Goal: Task Accomplishment & Management: Complete application form

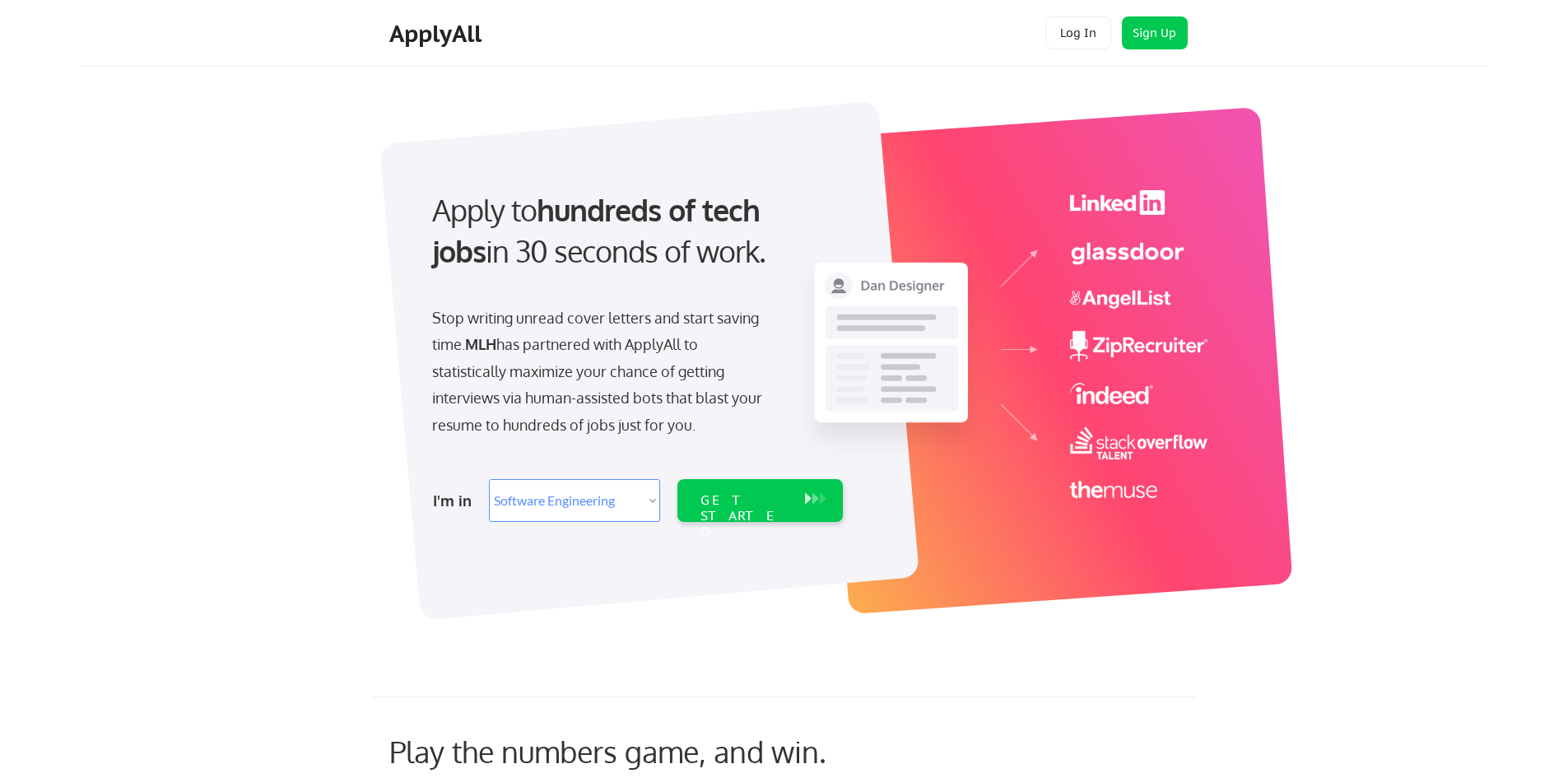
select select ""engineering""
click at [568, 504] on select "Select Role Software Engineering Product Management Customer Success Sales UI/U…" at bounding box center [574, 500] width 171 height 42
click at [733, 491] on div "GET STARTED" at bounding box center [744, 500] width 105 height 42
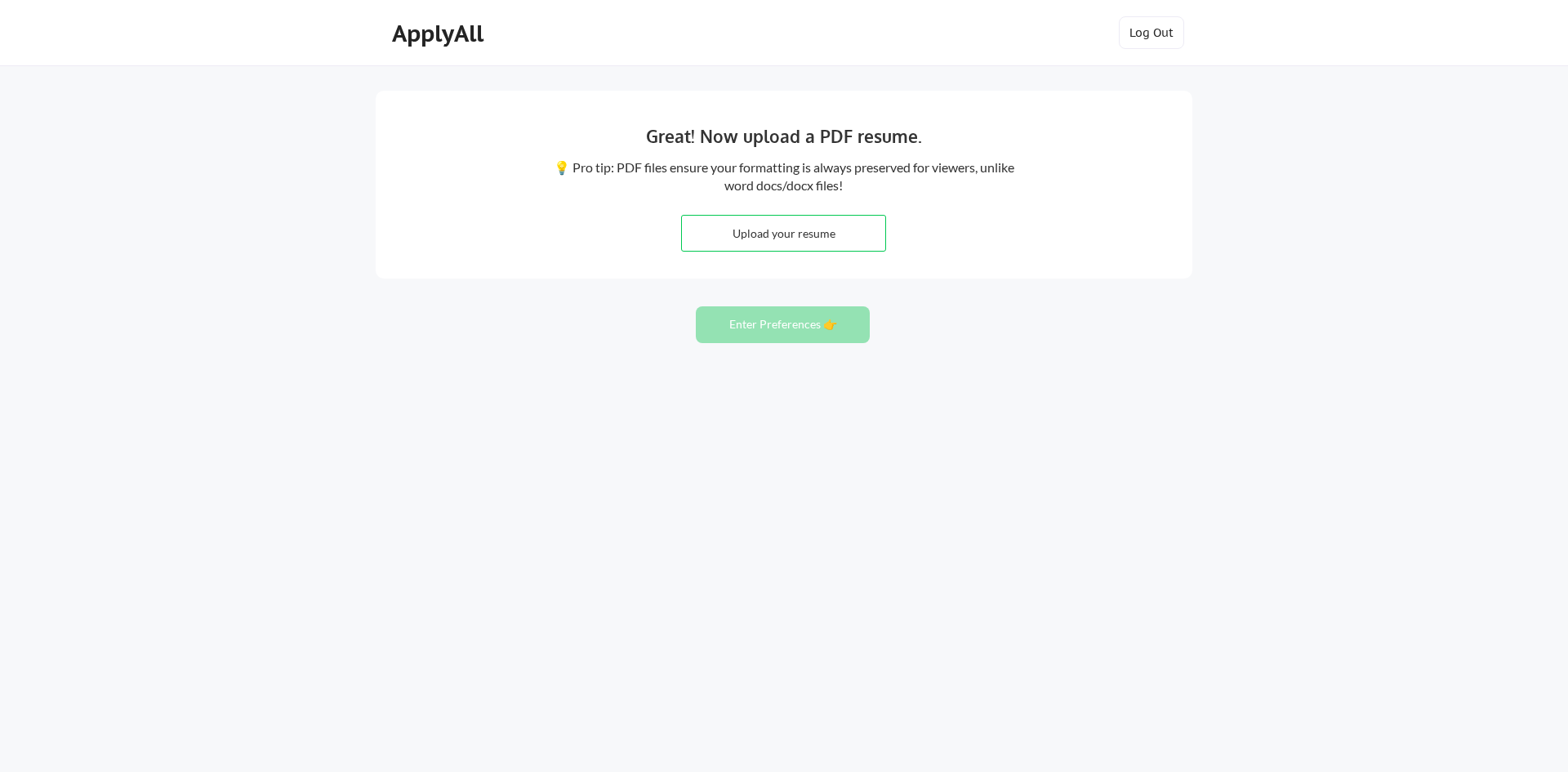
click at [780, 233] on input "file" at bounding box center [784, 233] width 203 height 35
type input "C:\fakepath\Resume([PERSON_NAME]).pdf"
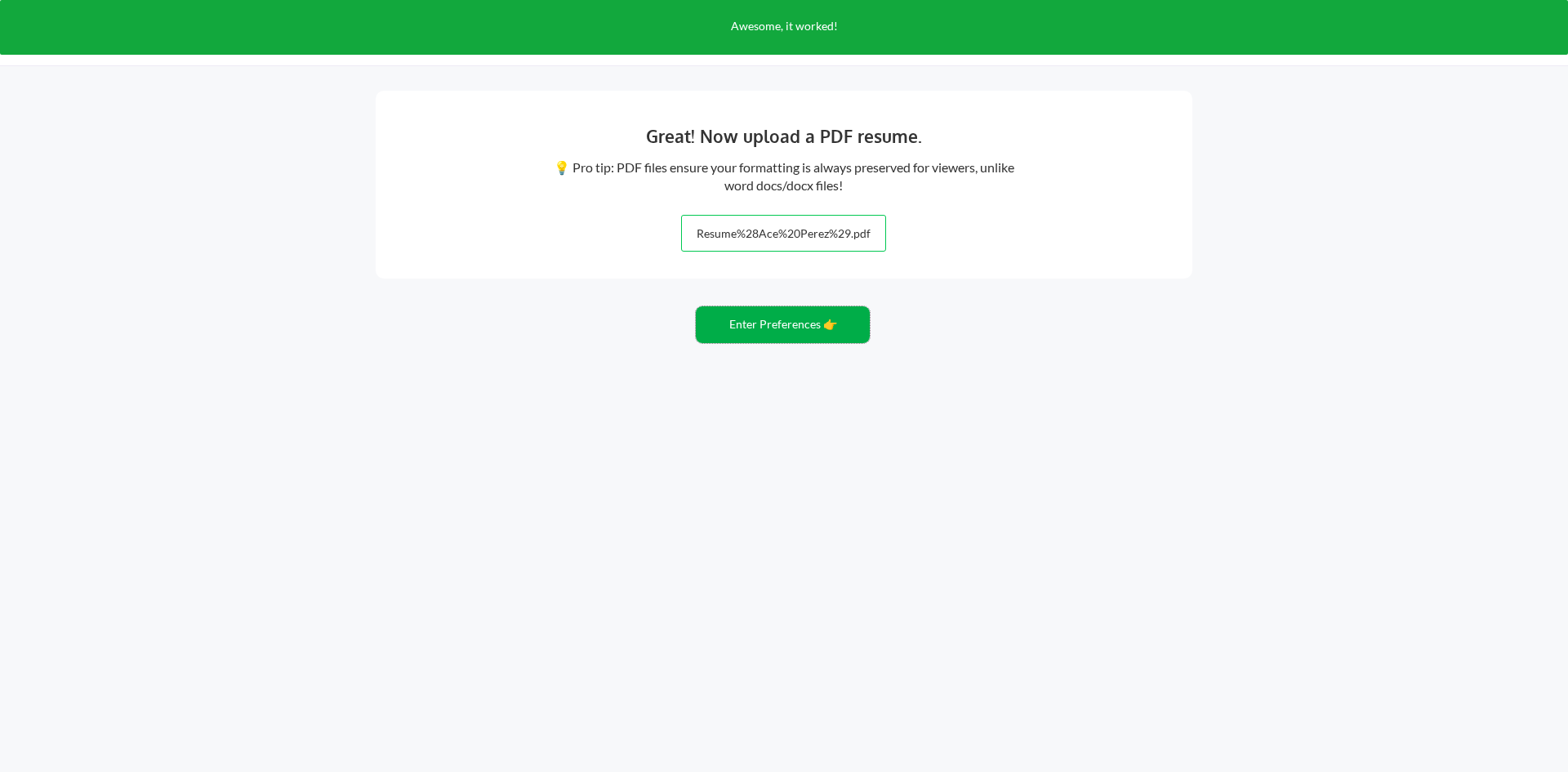
click at [762, 320] on button "Enter Preferences 👉" at bounding box center [783, 325] width 174 height 37
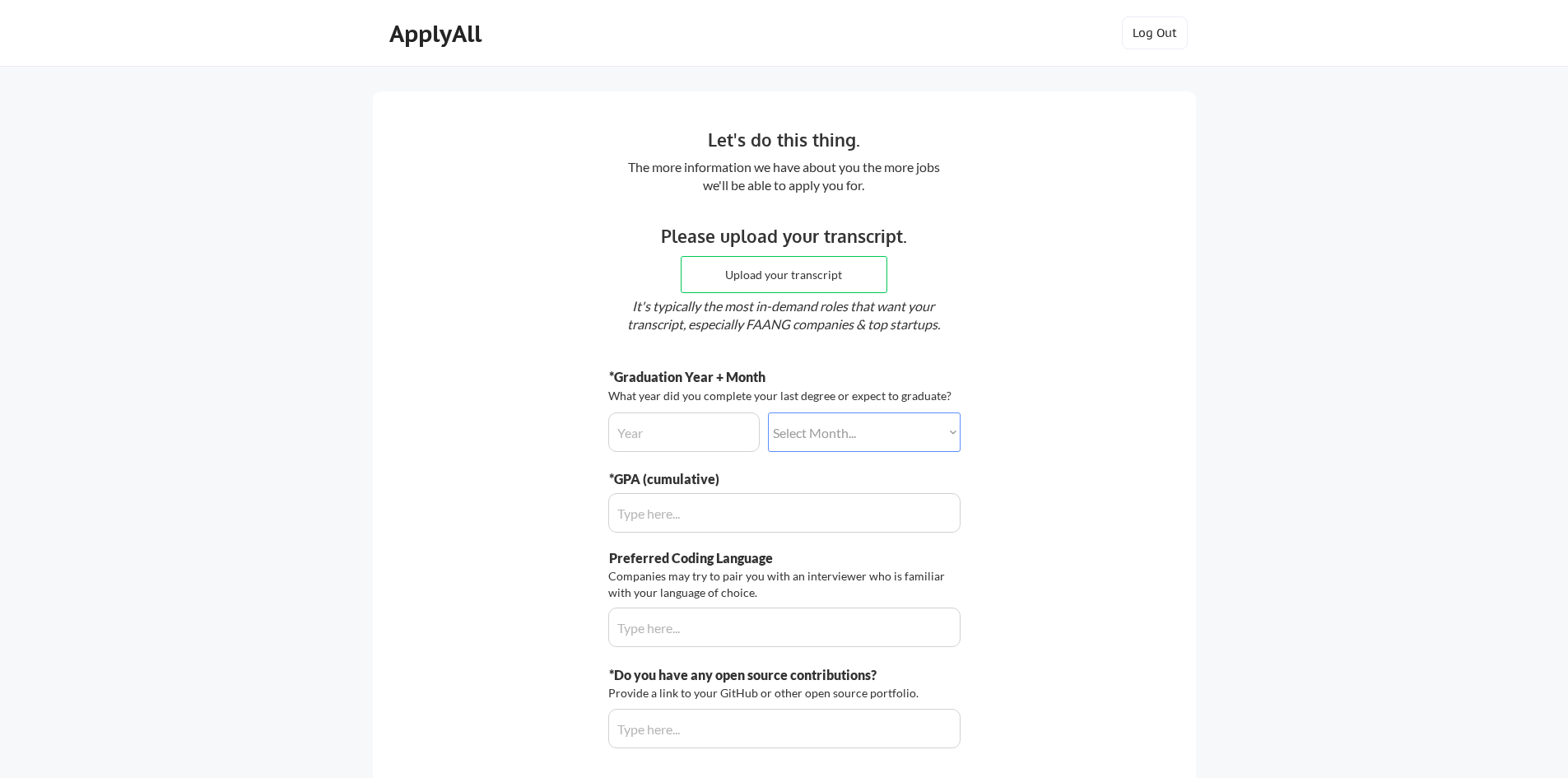
click at [648, 421] on input "input" at bounding box center [683, 433] width 151 height 40
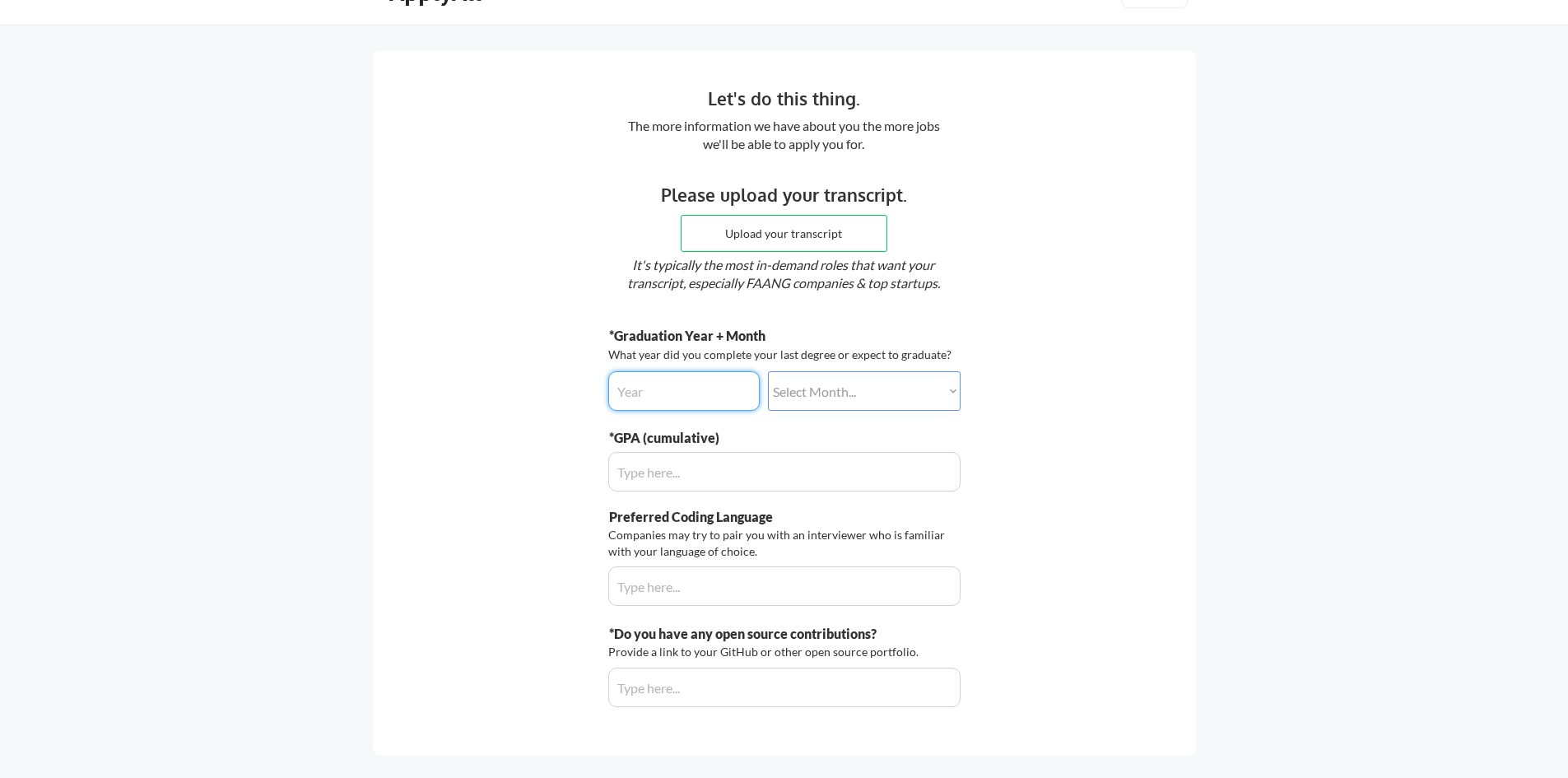
scroll to position [82, 0]
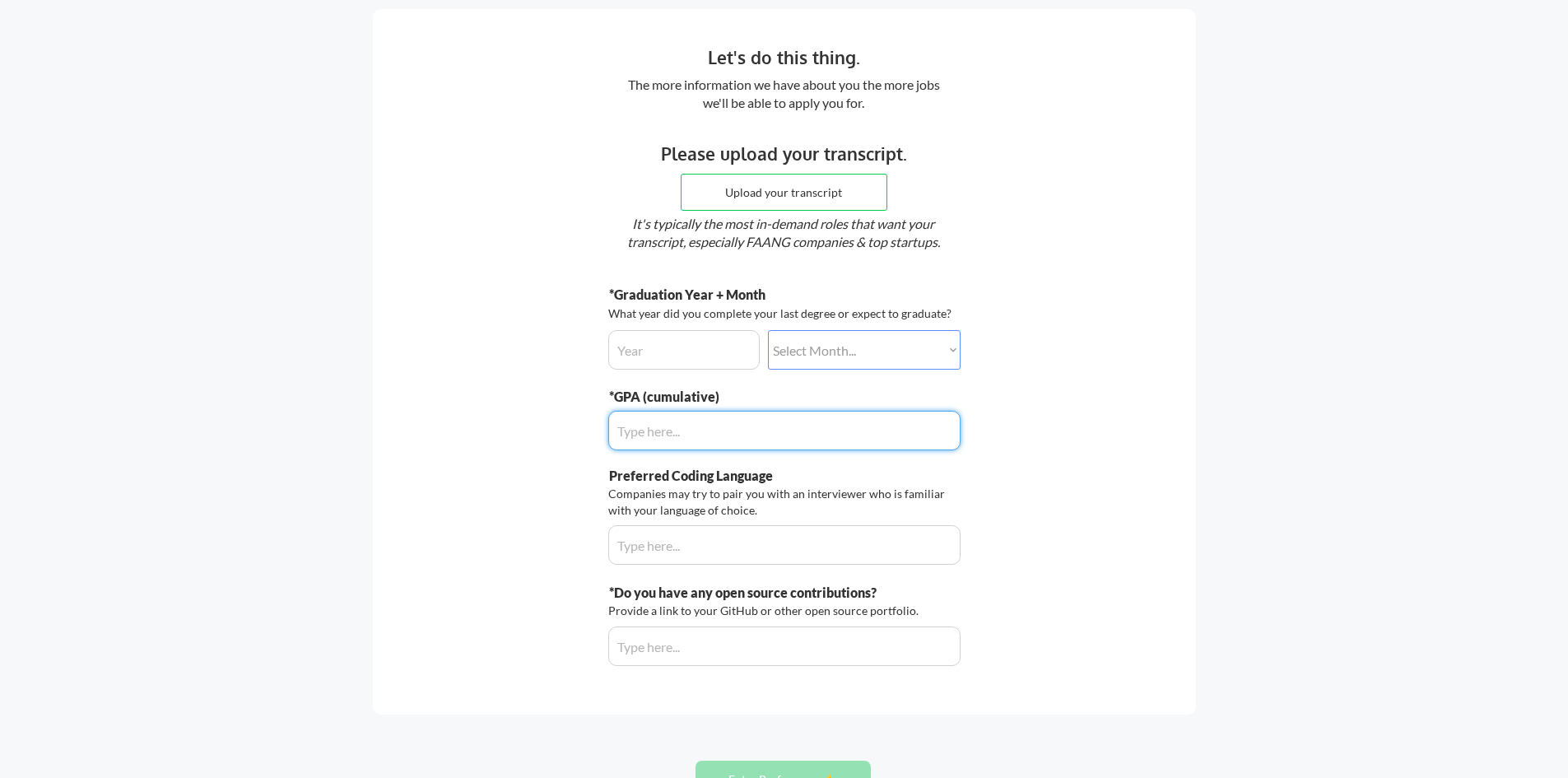
click at [701, 436] on input "input" at bounding box center [784, 431] width 352 height 40
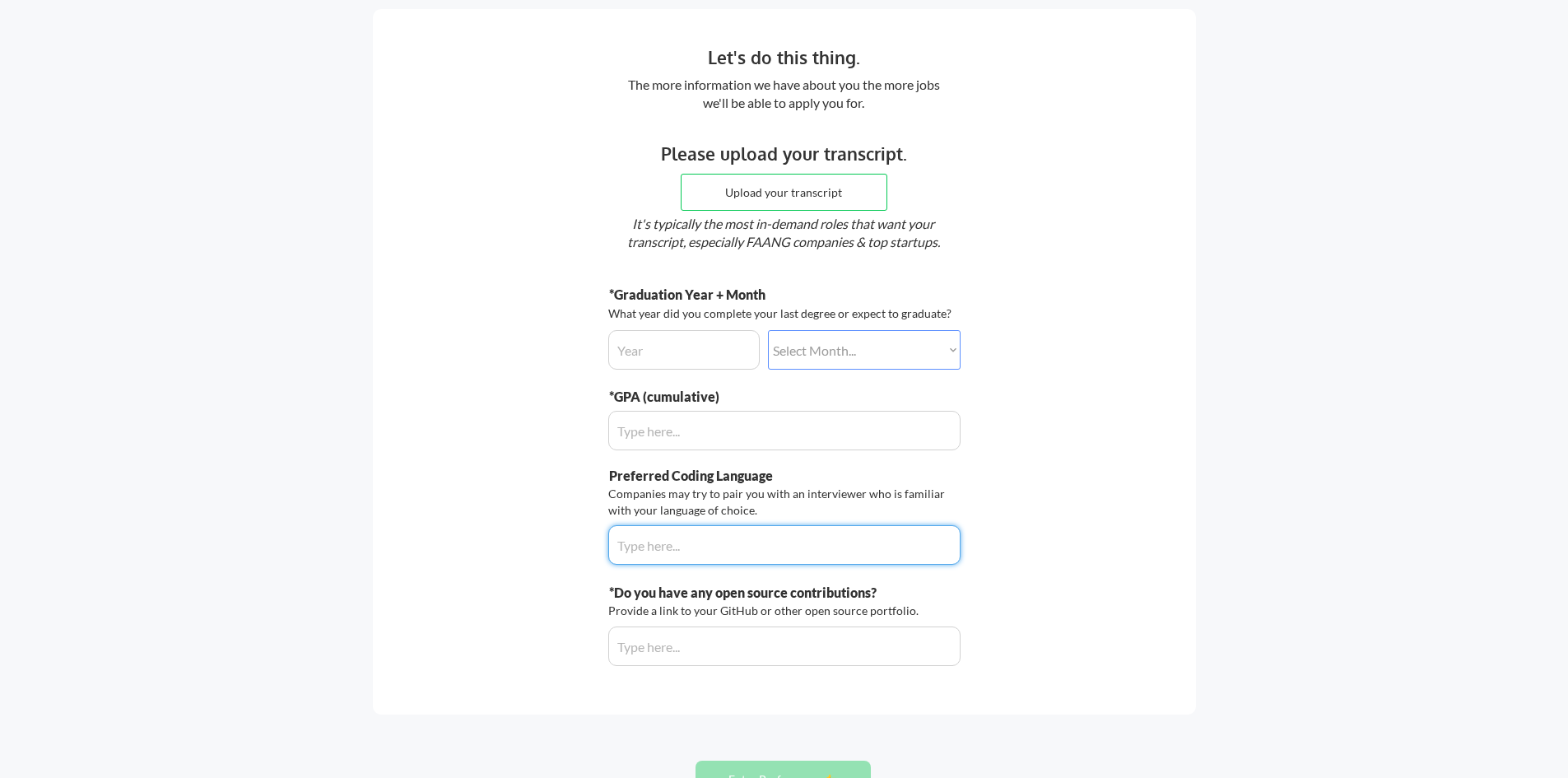
click at [731, 524] on div "Preferred Coding Language Companies may try to pair you with an interviewer who…" at bounding box center [784, 518] width 352 height 100
click at [701, 434] on input "input" at bounding box center [784, 431] width 352 height 40
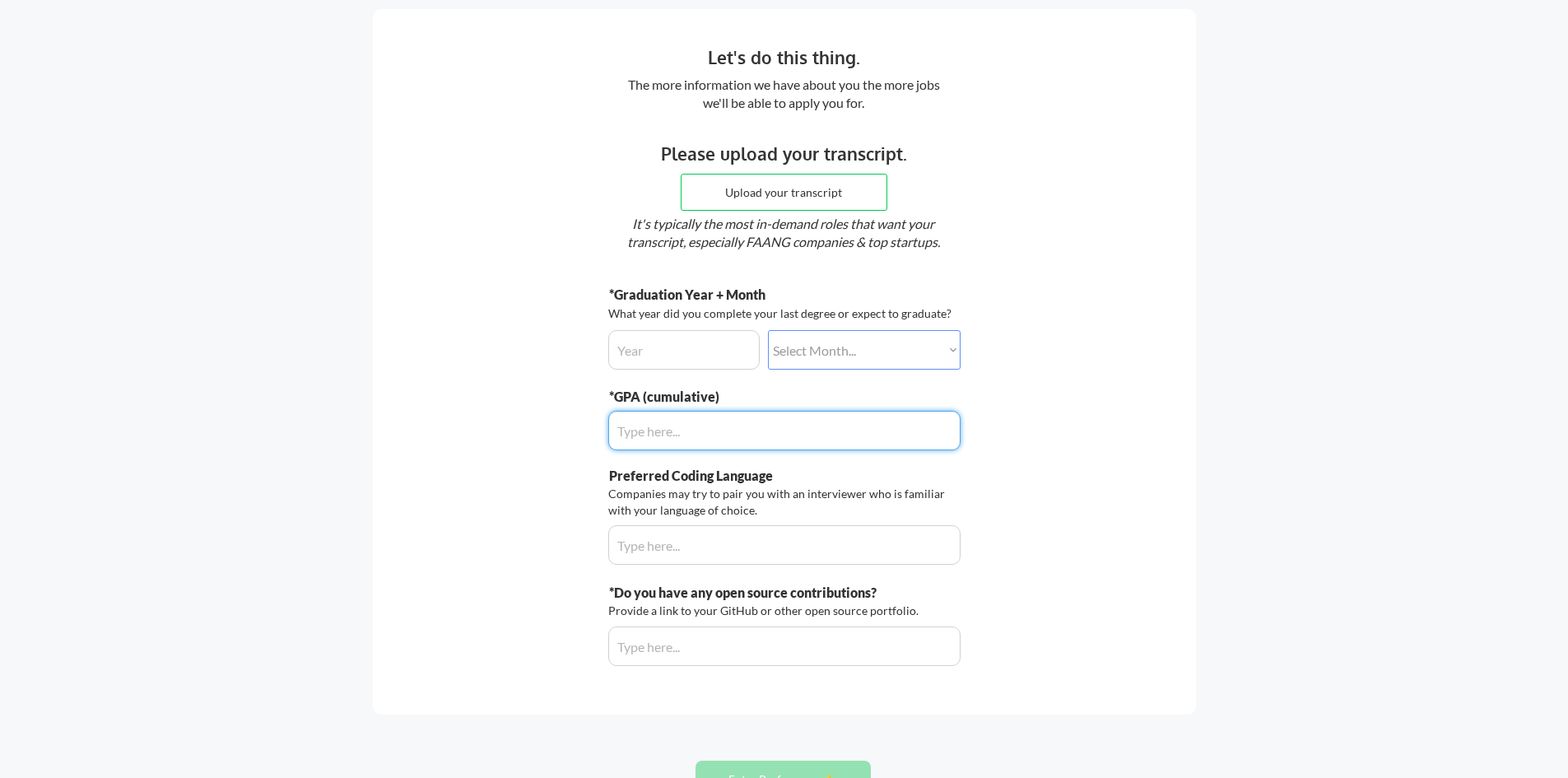
click at [789, 538] on input "input" at bounding box center [784, 545] width 352 height 40
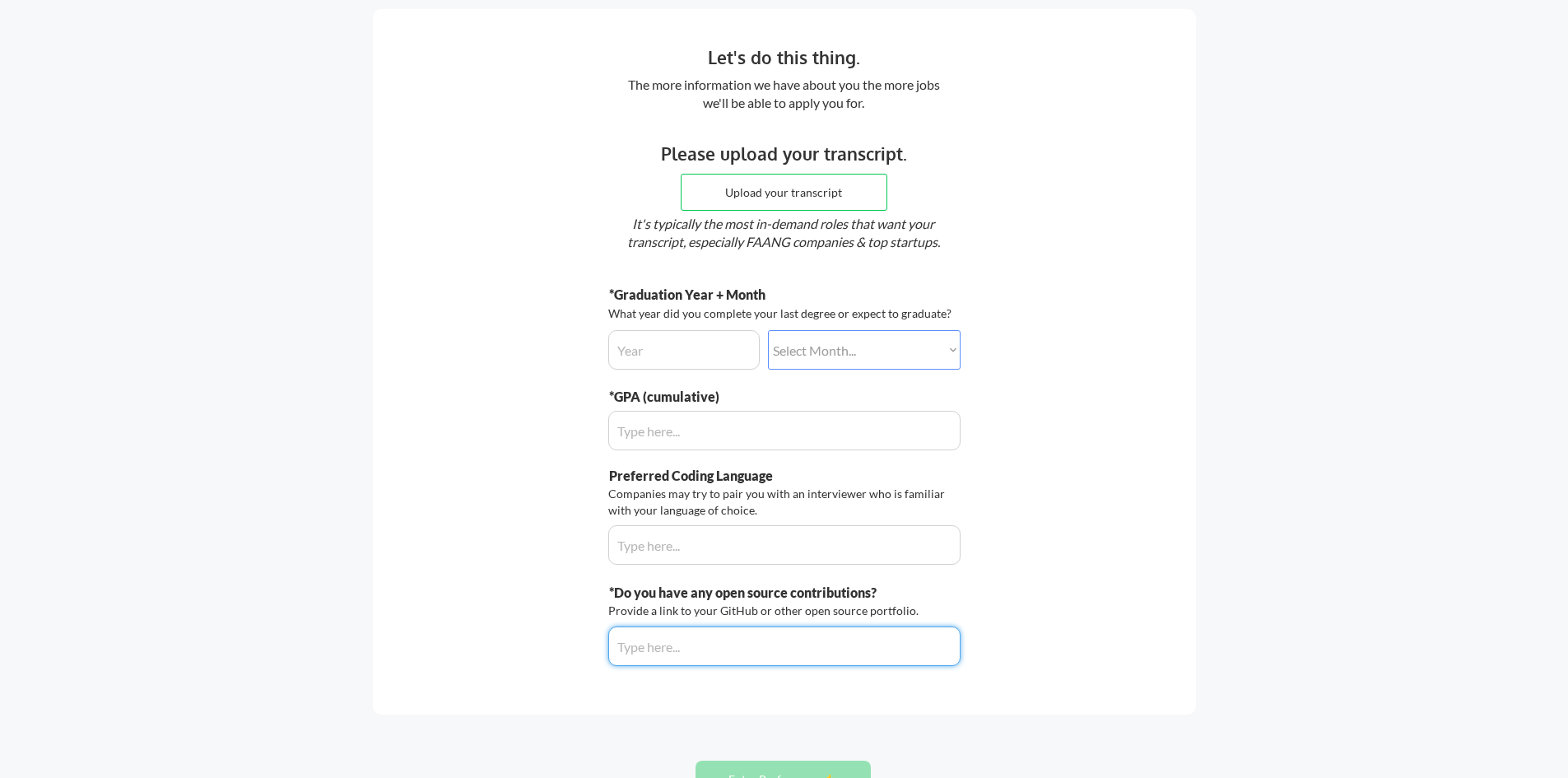
click at [852, 654] on input "input" at bounding box center [784, 646] width 352 height 40
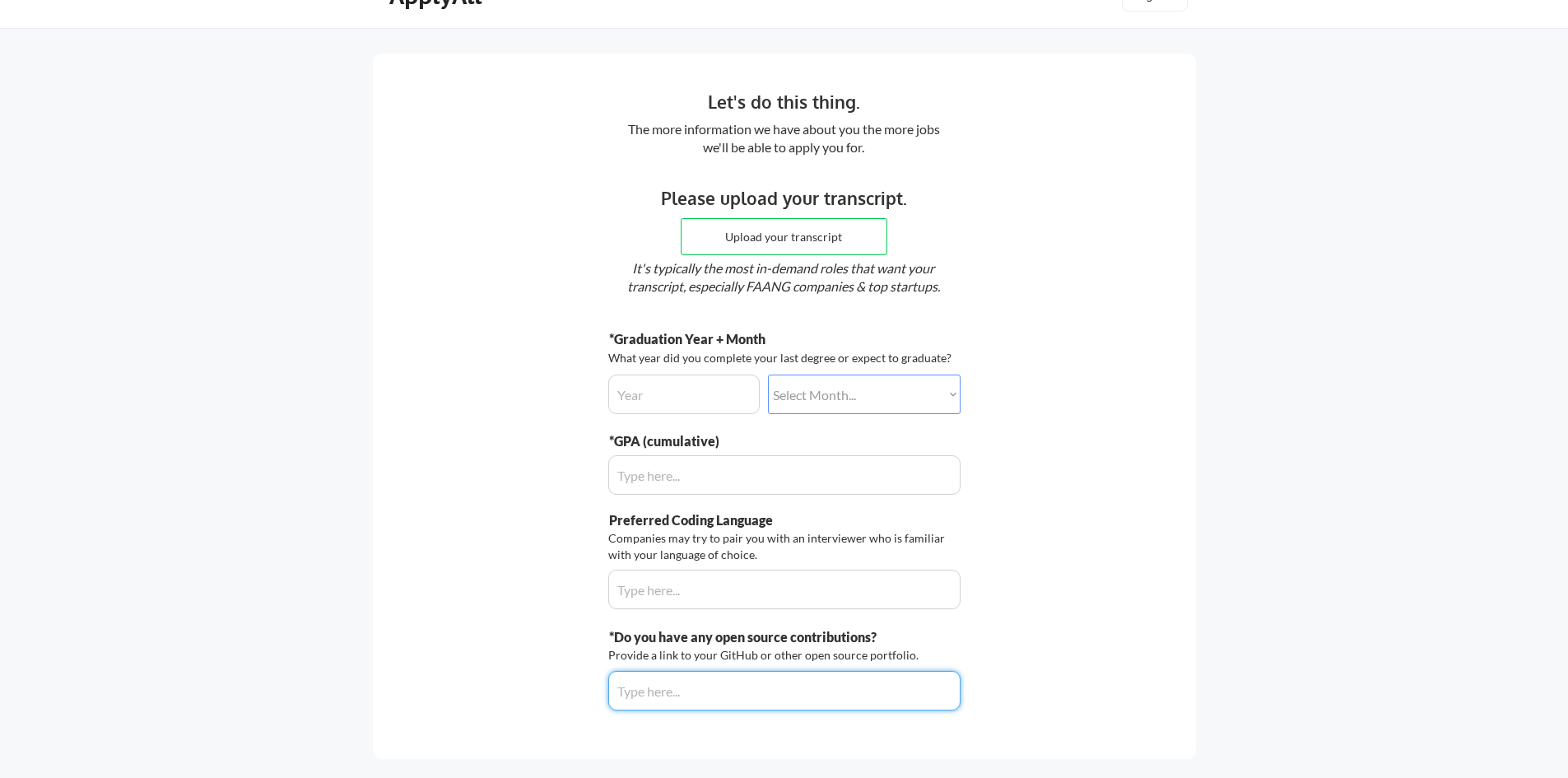
scroll to position [0, 0]
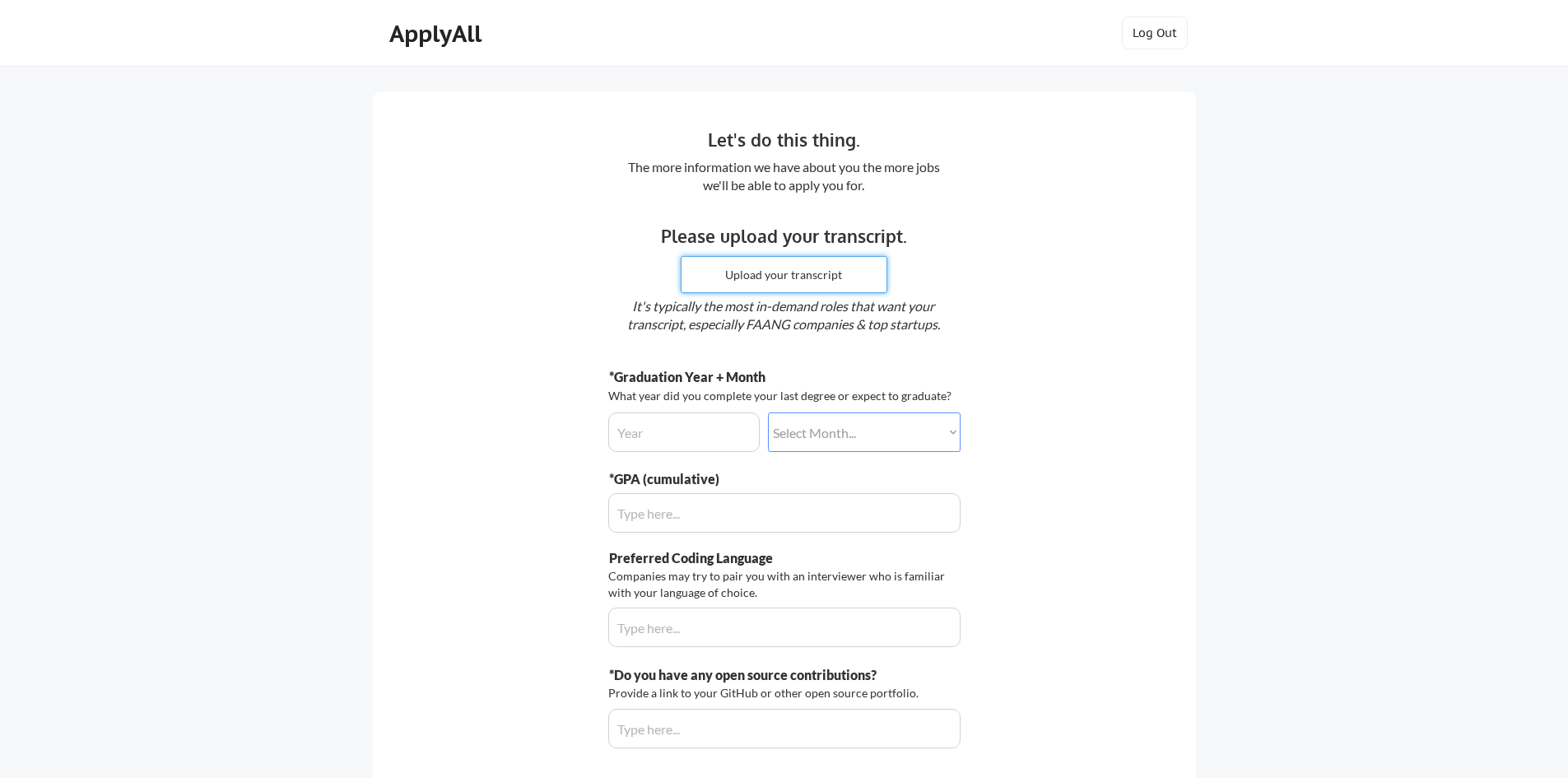
click at [829, 277] on input "file" at bounding box center [784, 274] width 205 height 35
type input "C:\fakepath\Resume(Ace Perez).pdf"
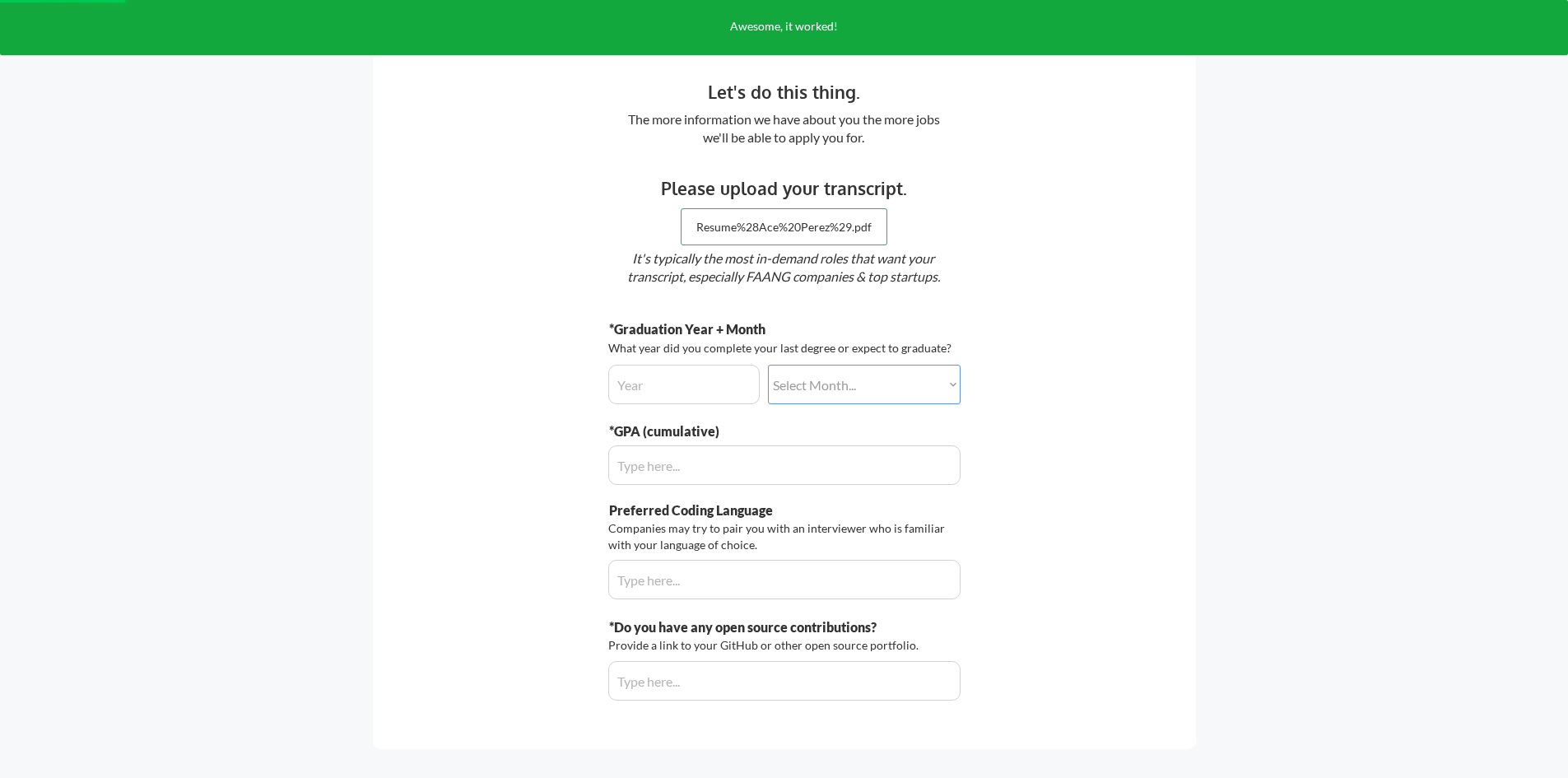
scroll to position [210, 0]
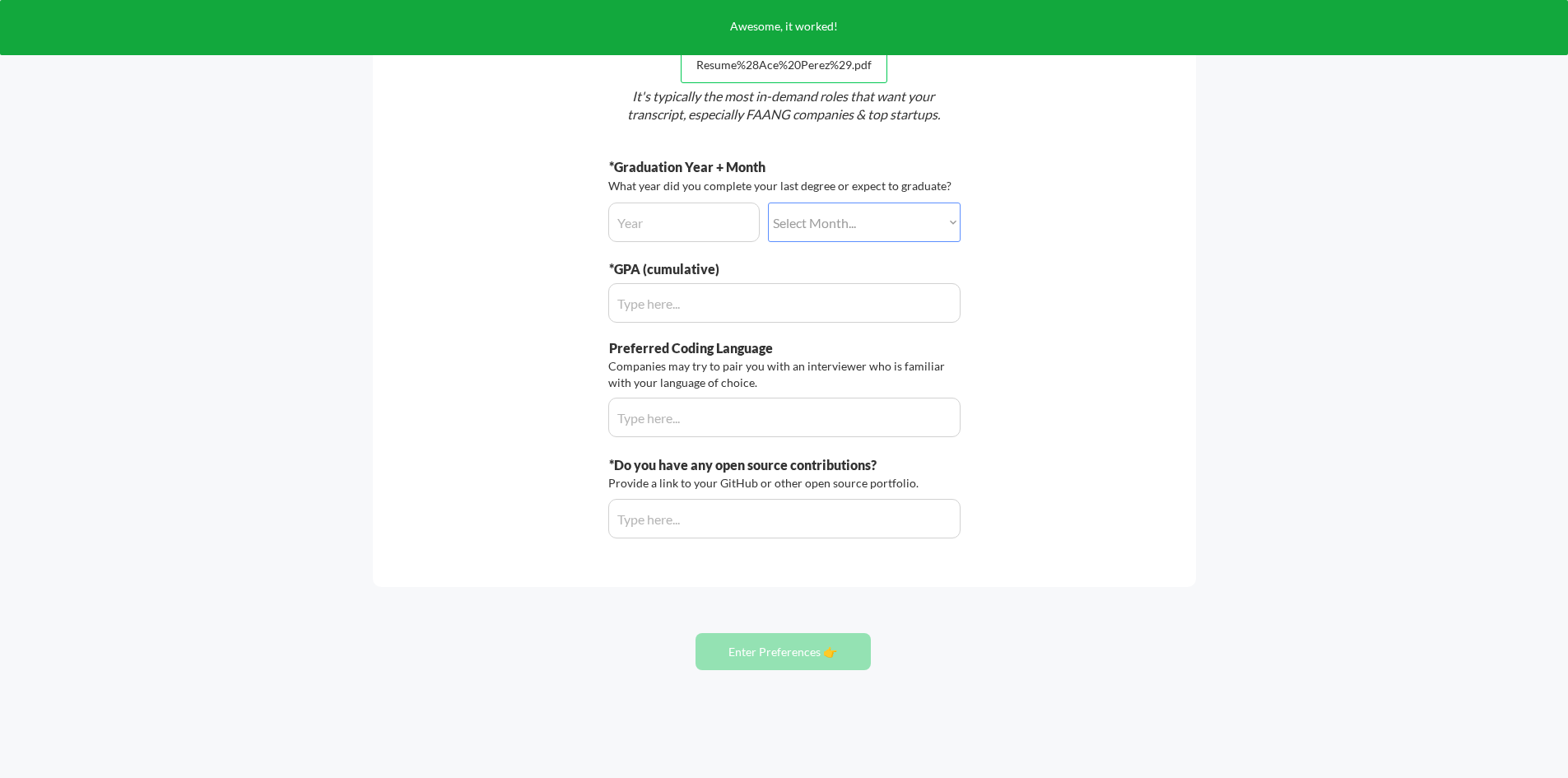
click at [771, 658] on button "Enter Preferences 👉" at bounding box center [783, 652] width 176 height 37
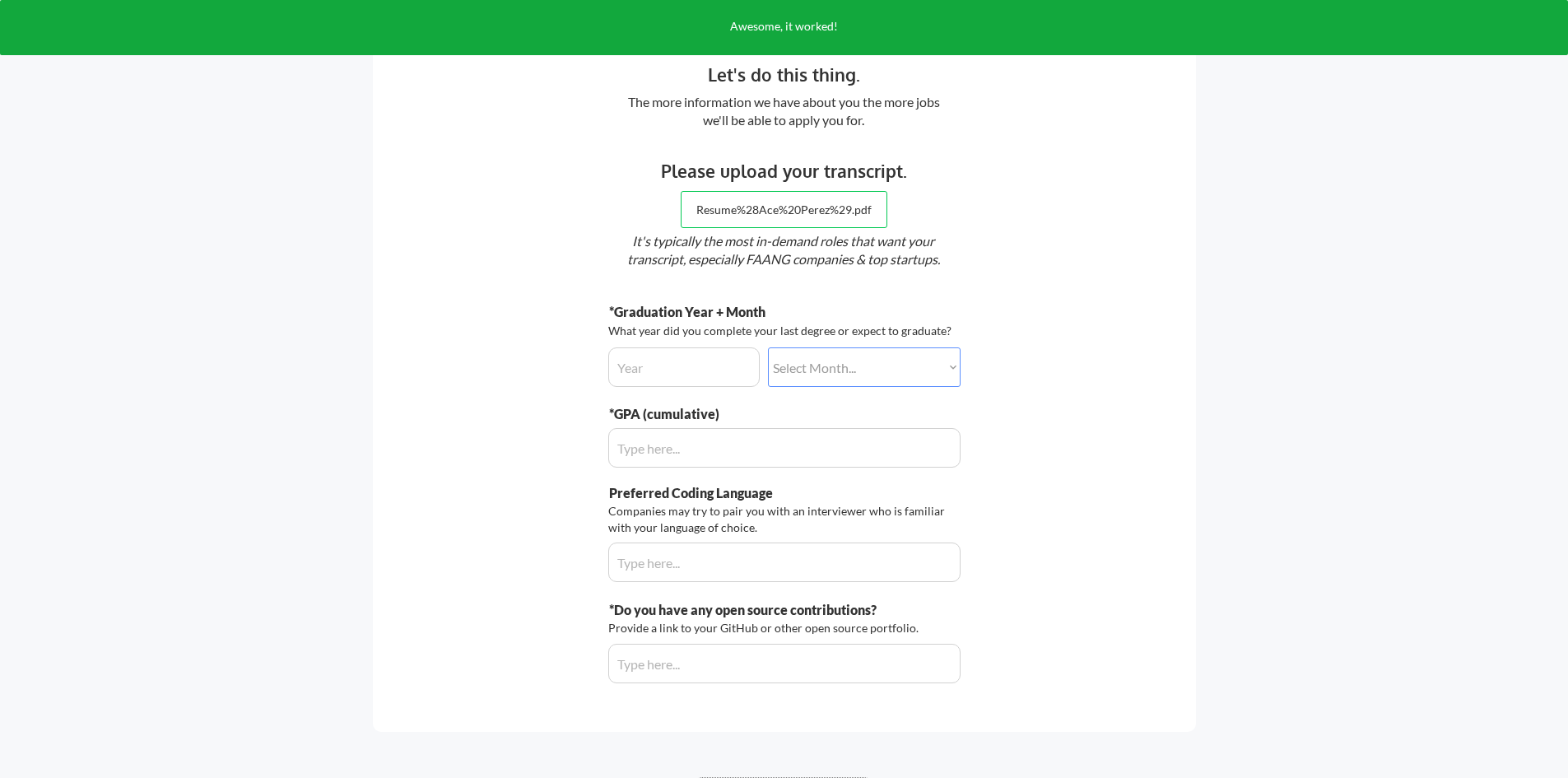
scroll to position [0, 0]
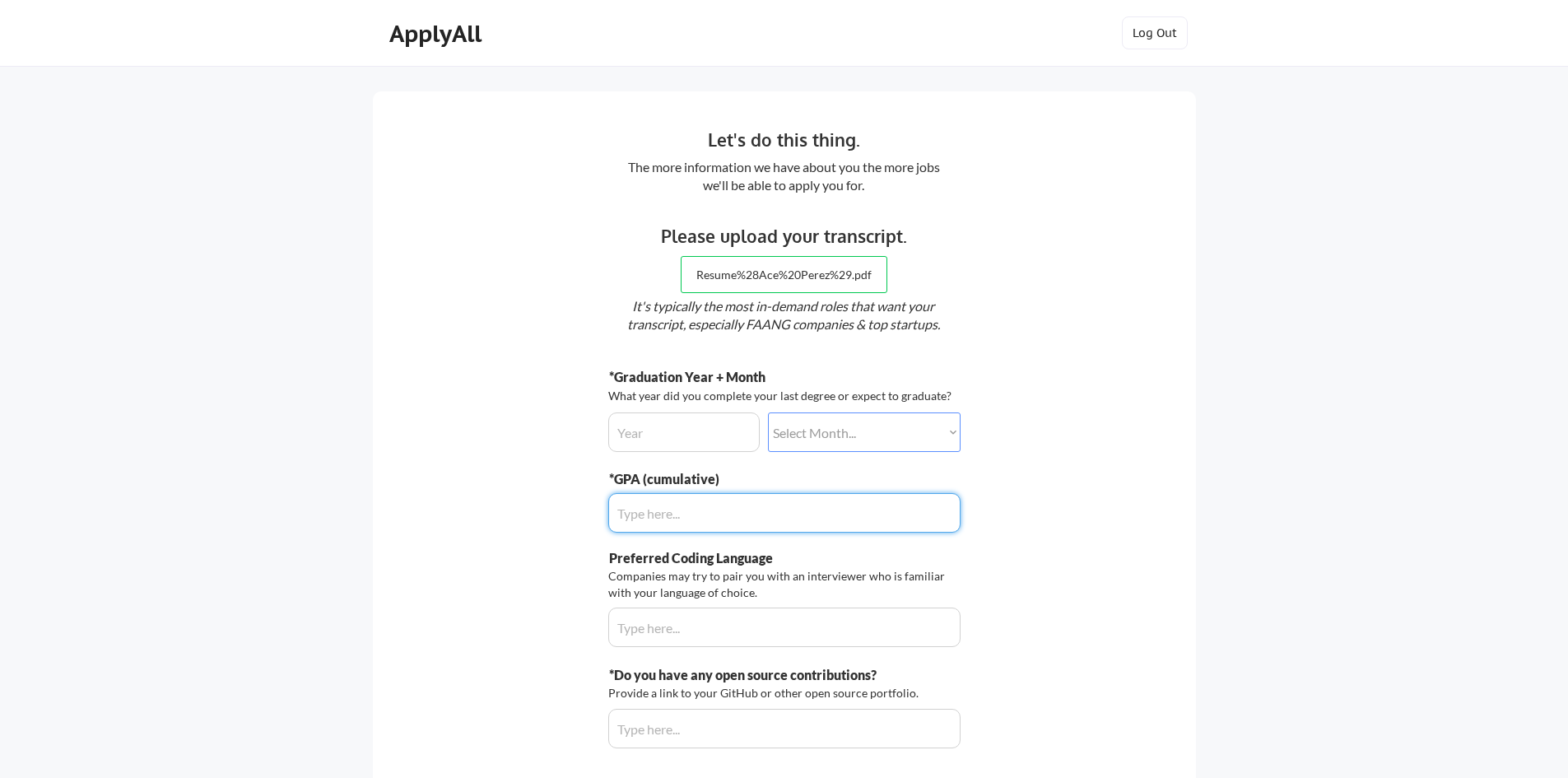
click at [662, 452] on div "*Graduation Year + Month What year did you complete your last degree or expect …" at bounding box center [784, 558] width 352 height 381
click at [654, 439] on input "input" at bounding box center [683, 433] width 151 height 40
click at [716, 447] on input "input" at bounding box center [683, 433] width 151 height 40
click at [875, 408] on div "*Graduation Year + Month What year did you complete your last degree or expect …" at bounding box center [784, 409] width 352 height 84
click at [879, 434] on select "Select Month... January February March April May June July August September Oct…" at bounding box center [864, 433] width 193 height 40
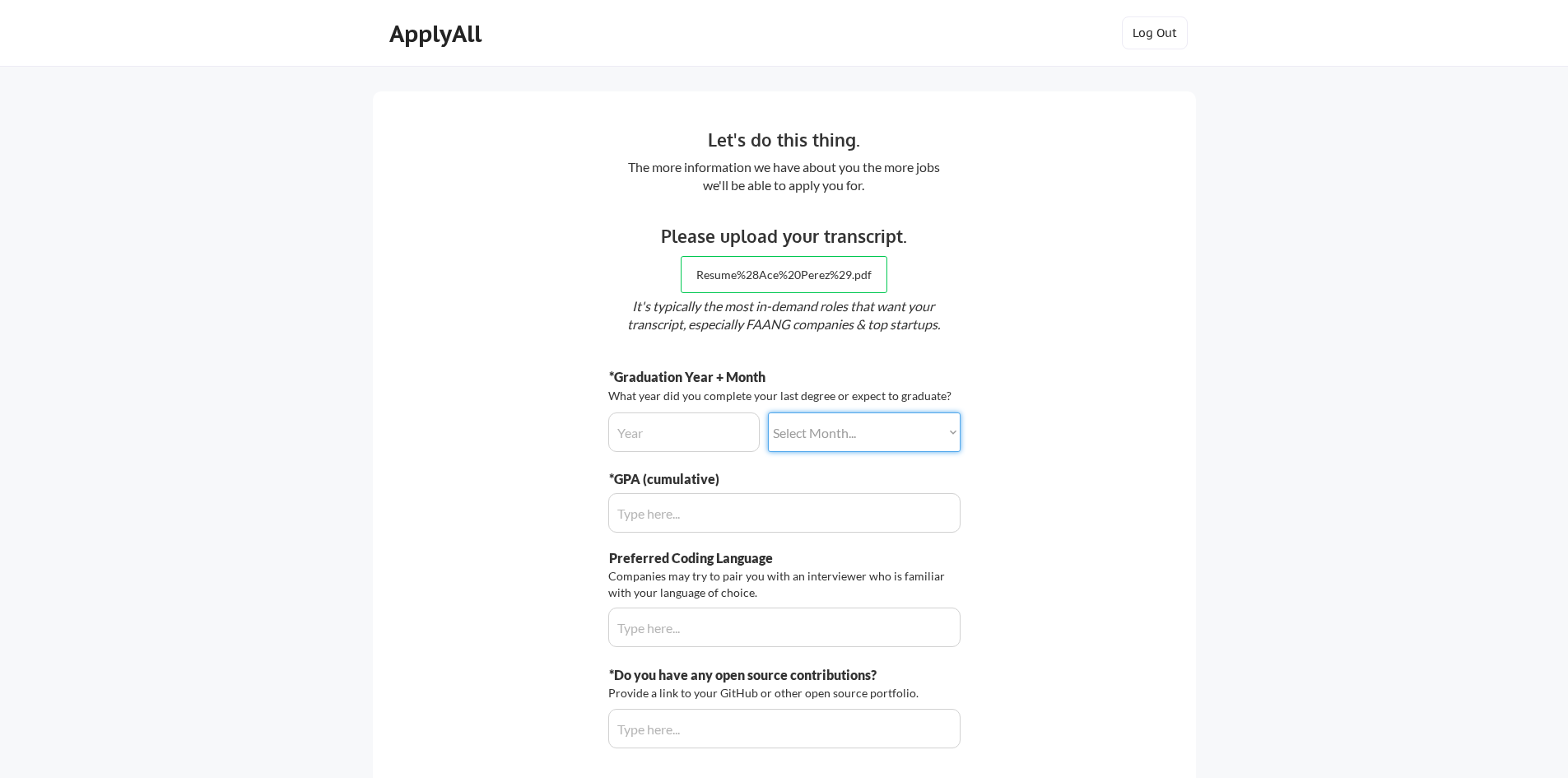
select select ""june""
click at [768, 413] on select "Select Month... January February March April May June July August September Oct…" at bounding box center [864, 433] width 193 height 40
click at [683, 425] on input "input" at bounding box center [683, 433] width 151 height 40
type input "1"
type input "2023"
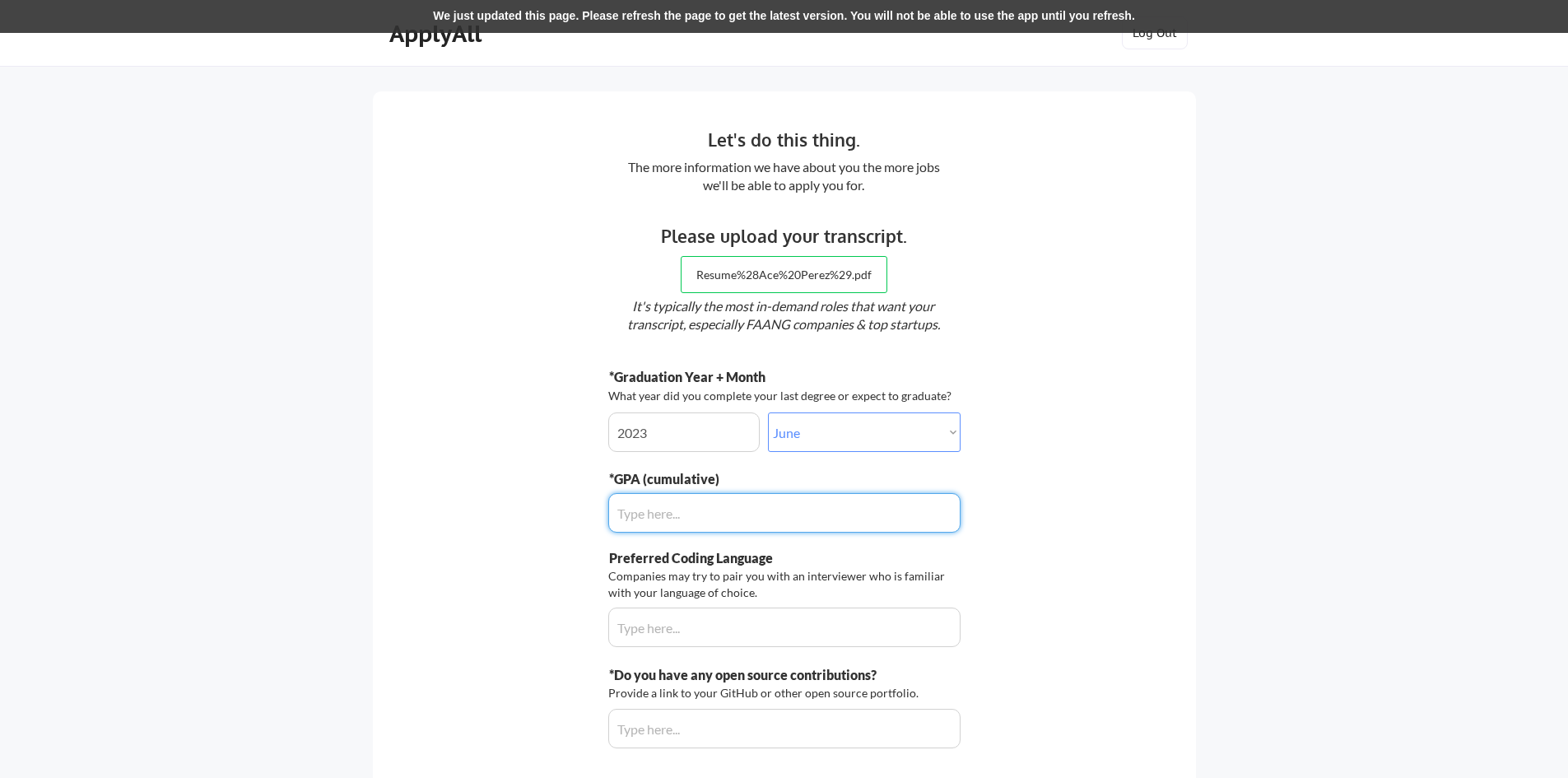
click at [669, 510] on input "input" at bounding box center [784, 513] width 352 height 40
type input "22.0"
click at [669, 511] on input "input" at bounding box center [784, 513] width 352 height 40
click at [669, 511] on input "input" at bounding box center [784, 513] width 352 height 40
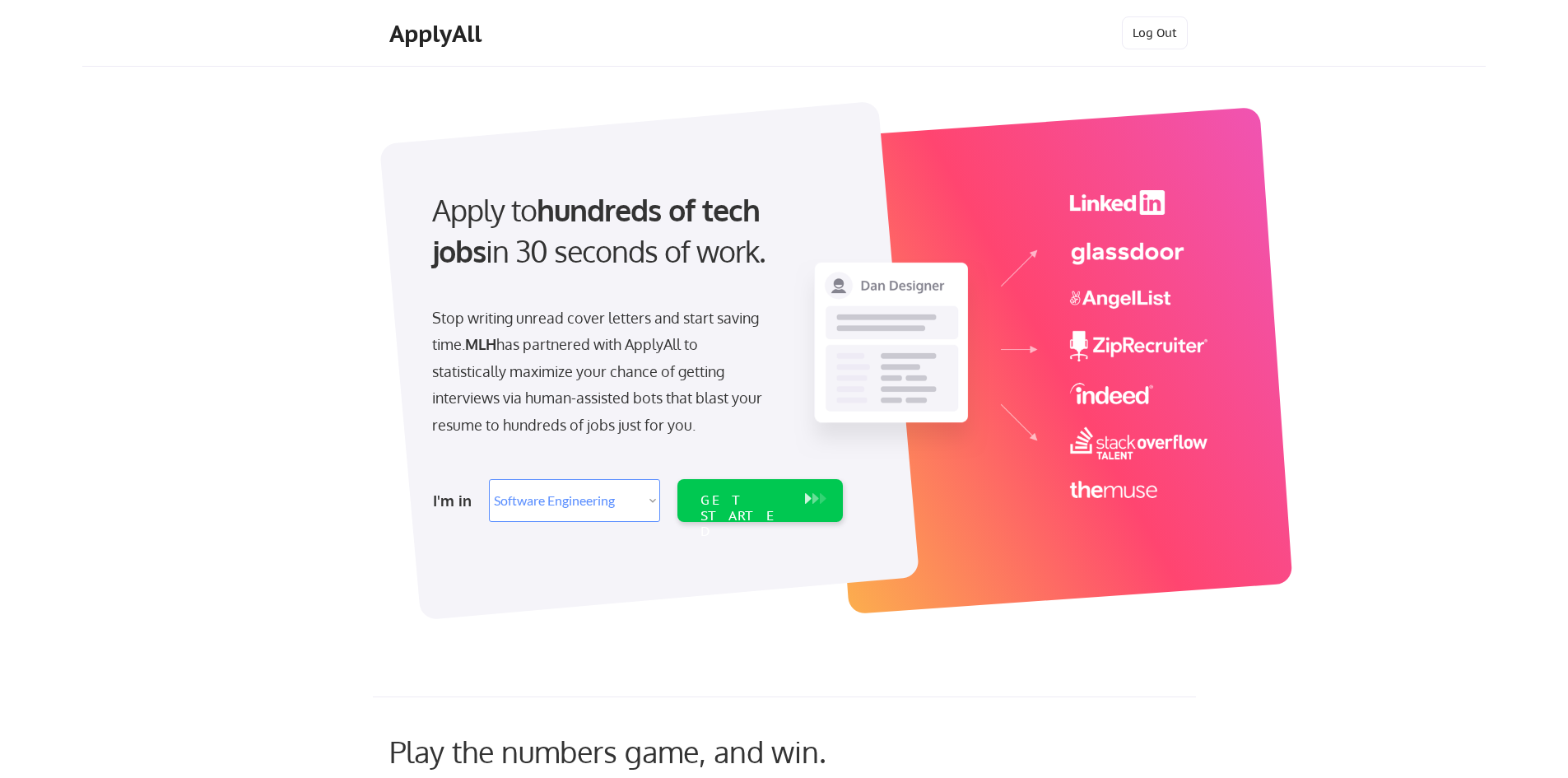
select select ""engineering""
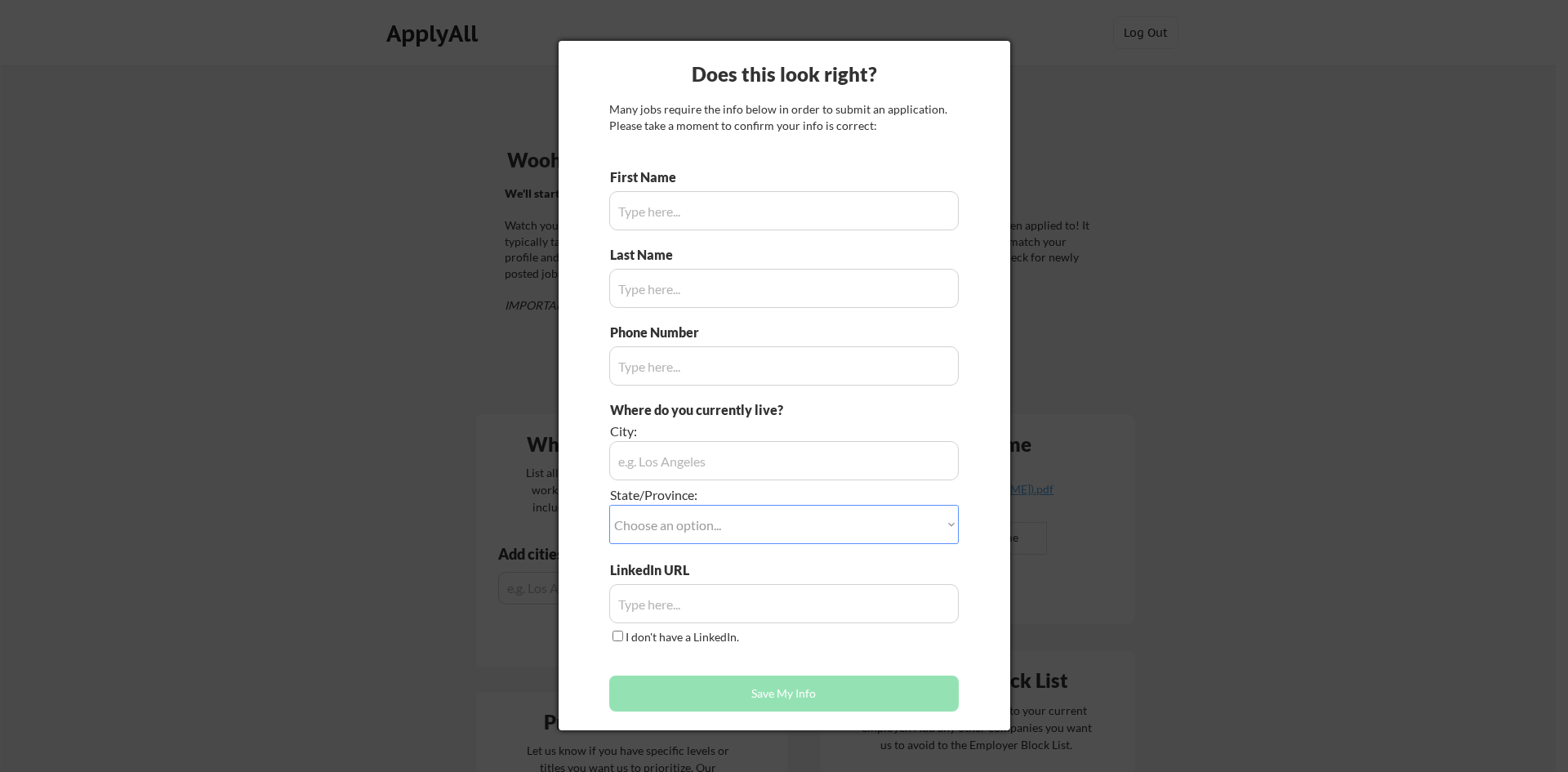
drag, startPoint x: 803, startPoint y: 178, endPoint x: 823, endPoint y: 198, distance: 28.3
click at [806, 179] on div "First Name" at bounding box center [784, 199] width 349 height 62
click at [827, 204] on input "input" at bounding box center [784, 211] width 349 height 40
type input "Ace"
type input "Perez"
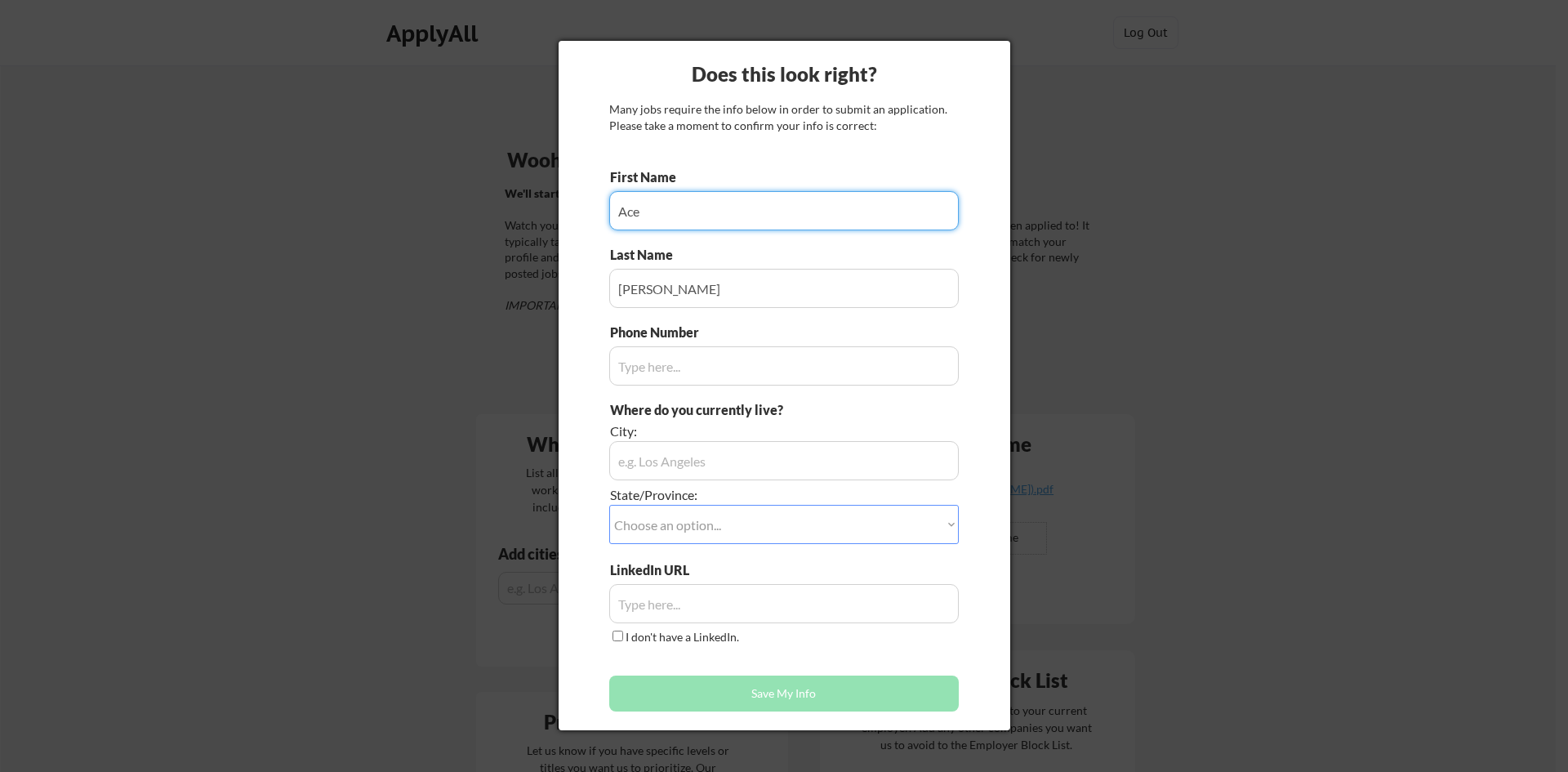
type input "0838277111"
type input "Celbridge"
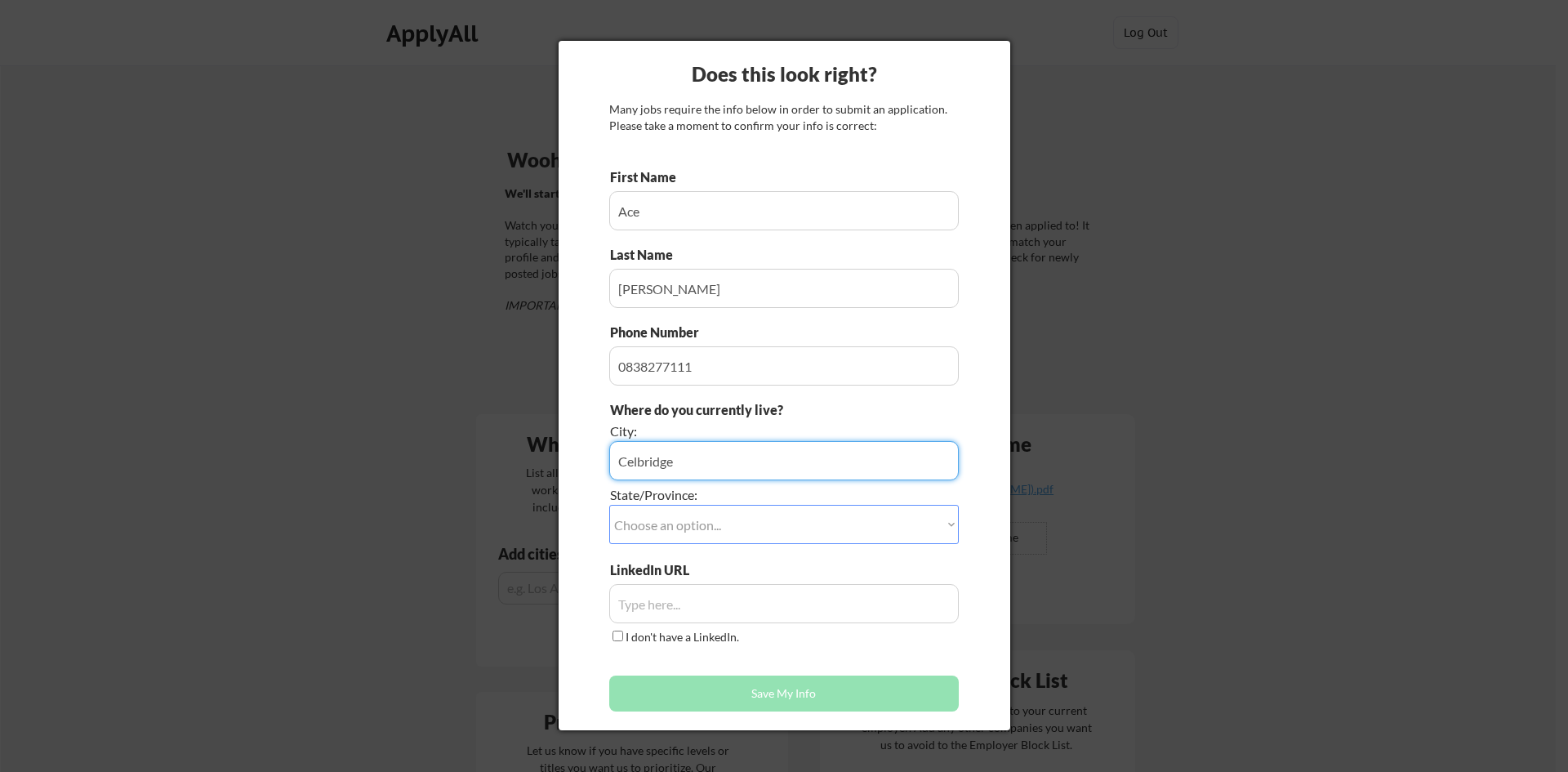
click at [713, 520] on select "Choose an option... Other/Not Applicable Alabama Alaska Alberta Arizona Arkansa…" at bounding box center [784, 525] width 349 height 40
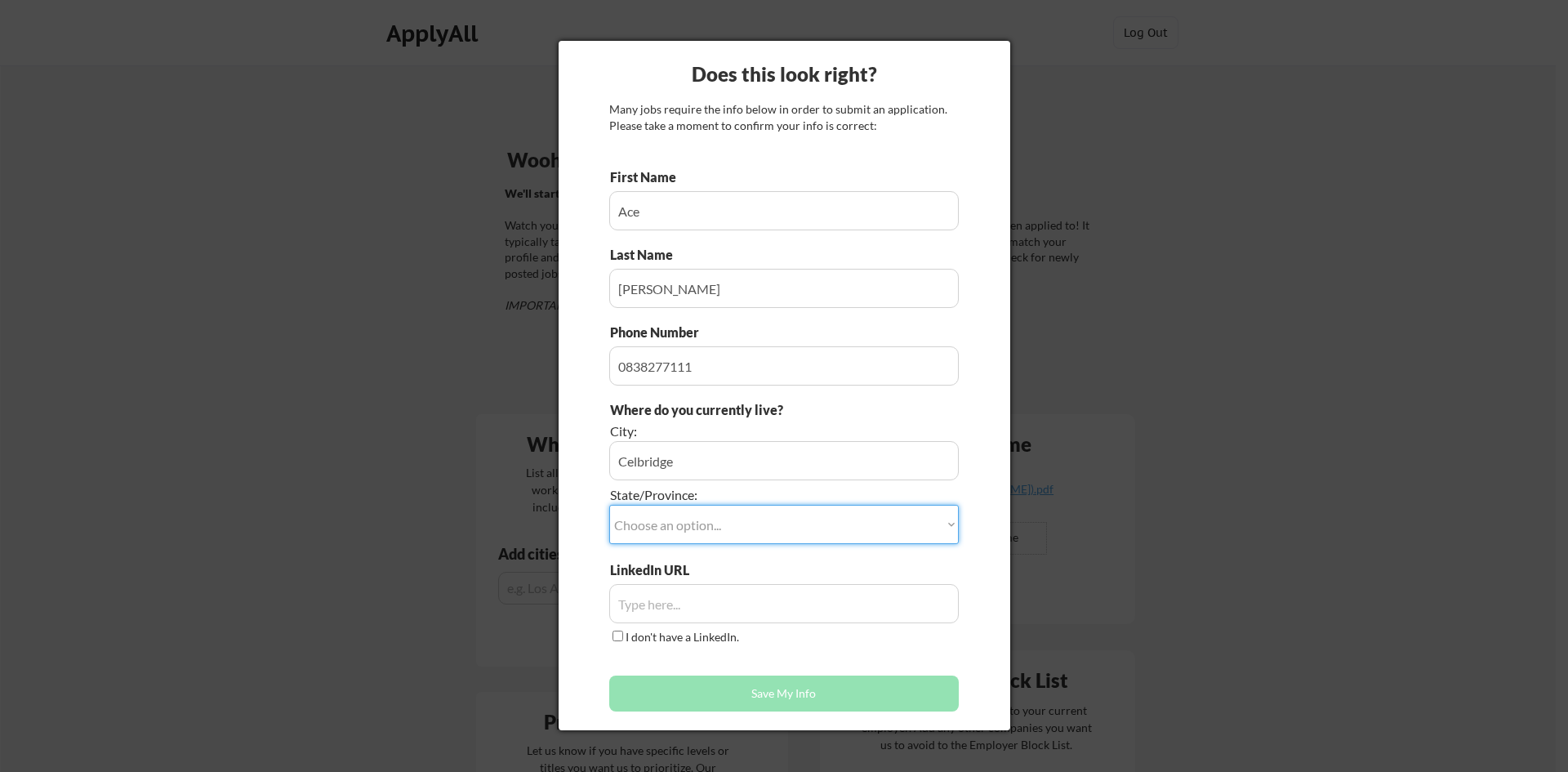
click at [713, 520] on select "Choose an option... Other/Not Applicable Alabama Alaska Alberta Arizona Arkansa…" at bounding box center [784, 525] width 349 height 40
select select ""BLANK_1427118194589""
click at [609, 505] on select "Choose an option... Other/Not Applicable Alabama Alaska Alberta Arizona Arkansa…" at bounding box center [784, 525] width 349 height 40
click at [688, 609] on input "input" at bounding box center [784, 604] width 349 height 40
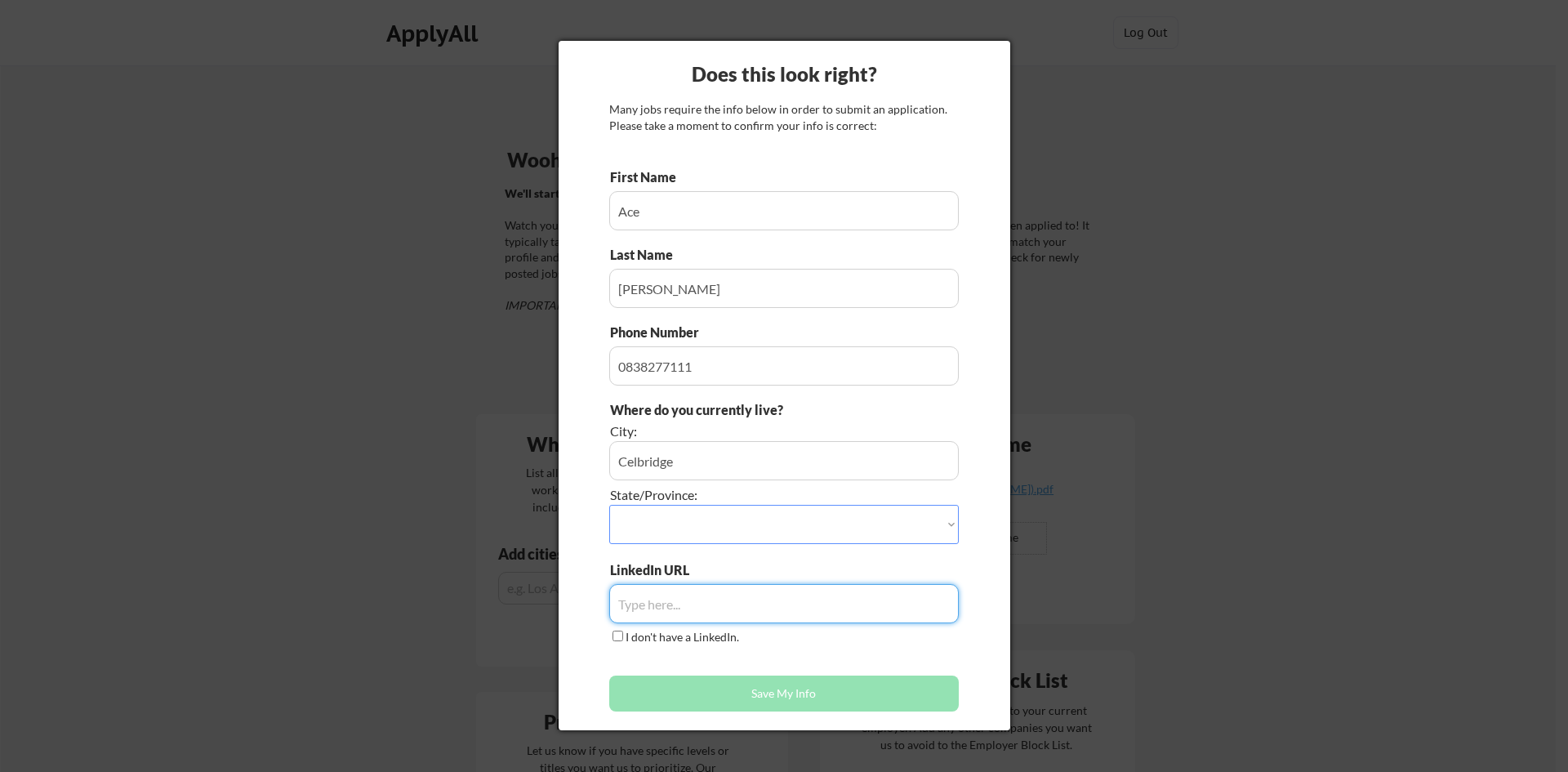
paste input "https://www.linkedin.com/in/acenperez/"
type input "https://www.linkedin.com/in/acenperez/"
click at [714, 692] on button "Save My Info" at bounding box center [784, 694] width 349 height 36
click at [726, 501] on div "State/Province:" at bounding box center [739, 495] width 257 height 18
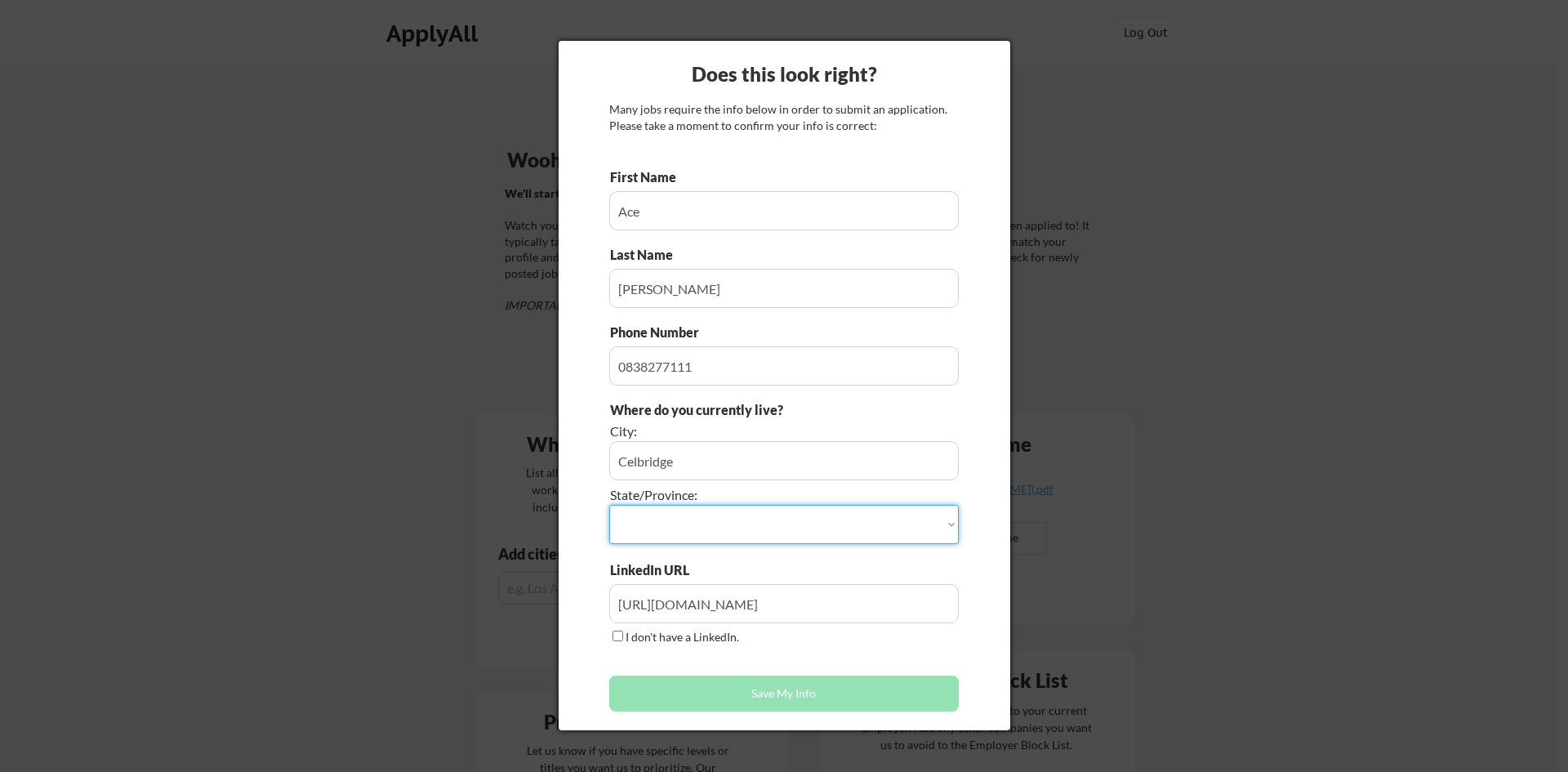
click at [730, 510] on select "Choose an option... Other/Not Applicable Alabama Alaska Alberta Arizona Arkansa…" at bounding box center [784, 525] width 349 height 40
select select ""Other/Not Applicable""
click at [609, 505] on select "Choose an option... Other/Not Applicable Alabama Alaska Alberta Arizona Arkansa…" at bounding box center [784, 525] width 349 height 40
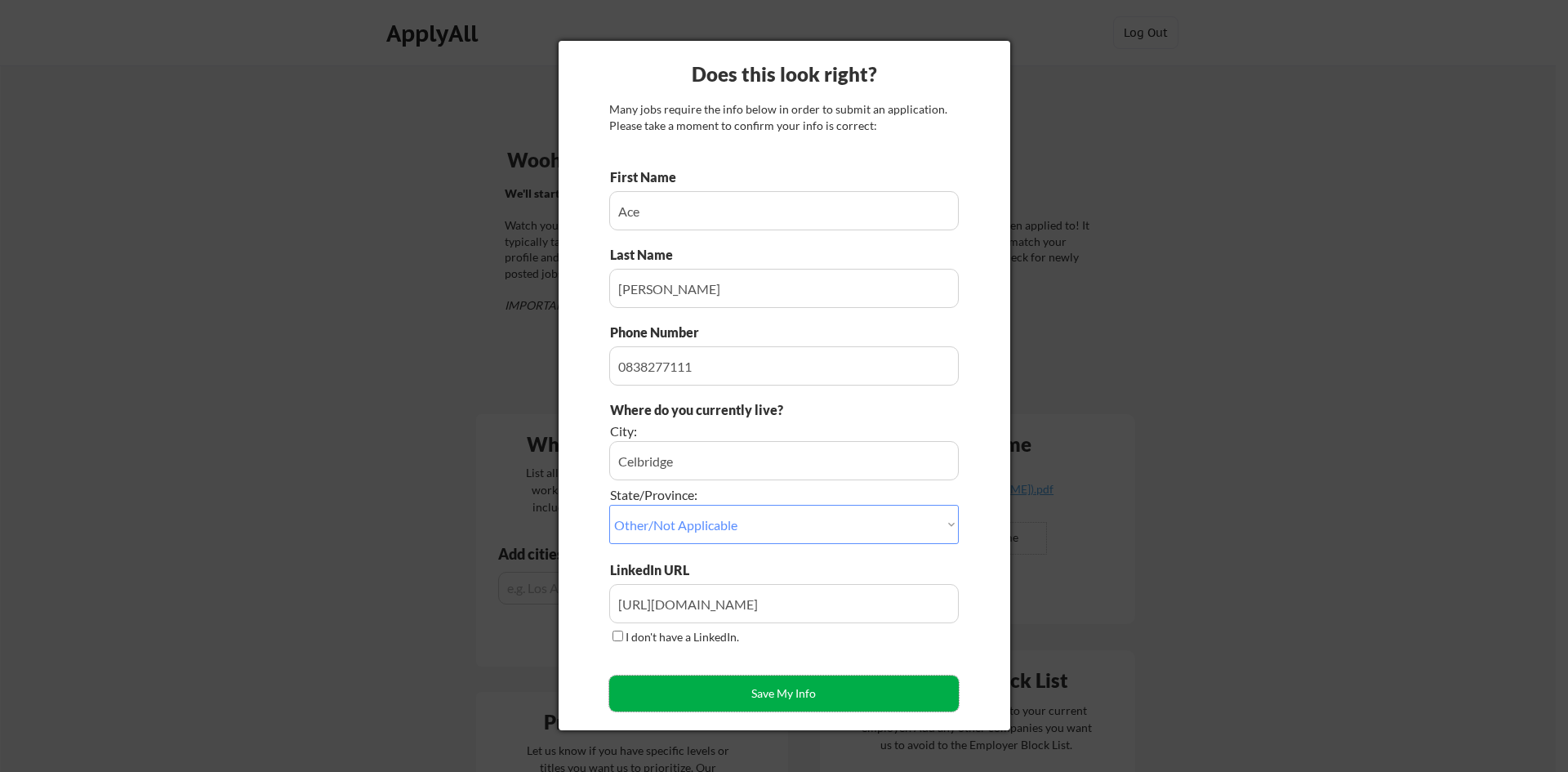
click at [714, 685] on button "Save My Info" at bounding box center [784, 694] width 349 height 36
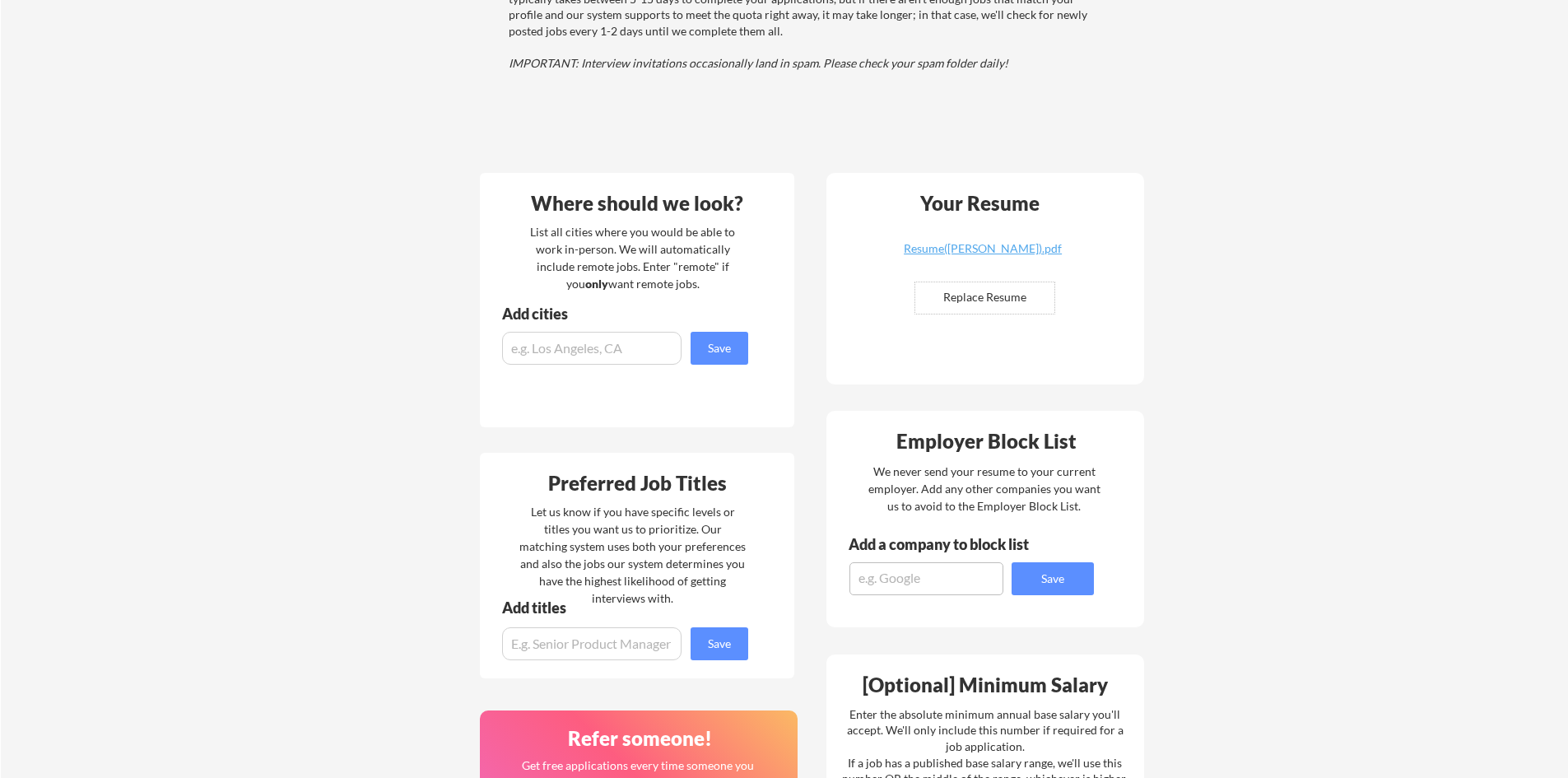
scroll to position [248, 0]
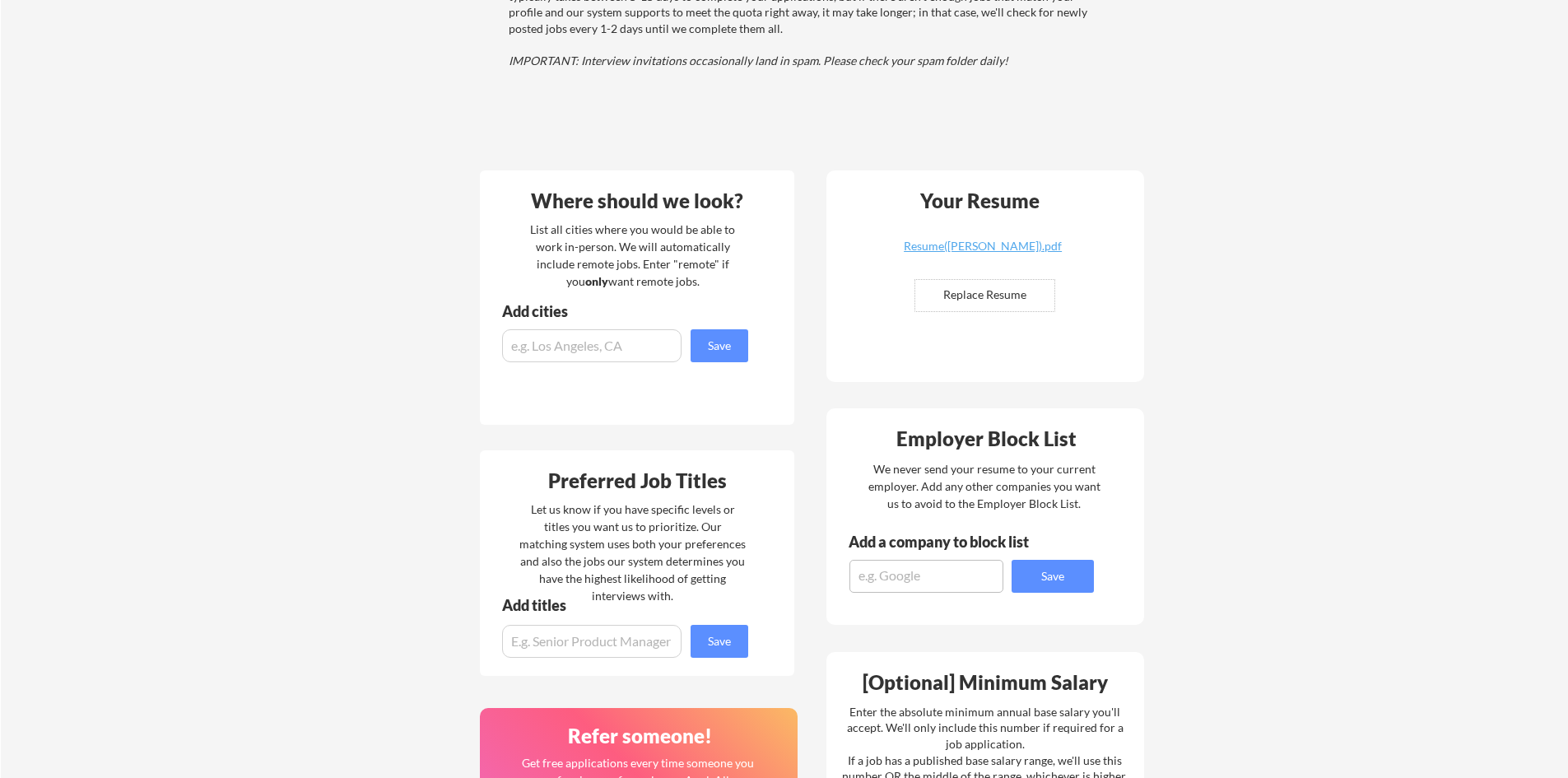
click at [630, 345] on input "input" at bounding box center [592, 346] width 179 height 33
type input "d"
type input "Dublin"
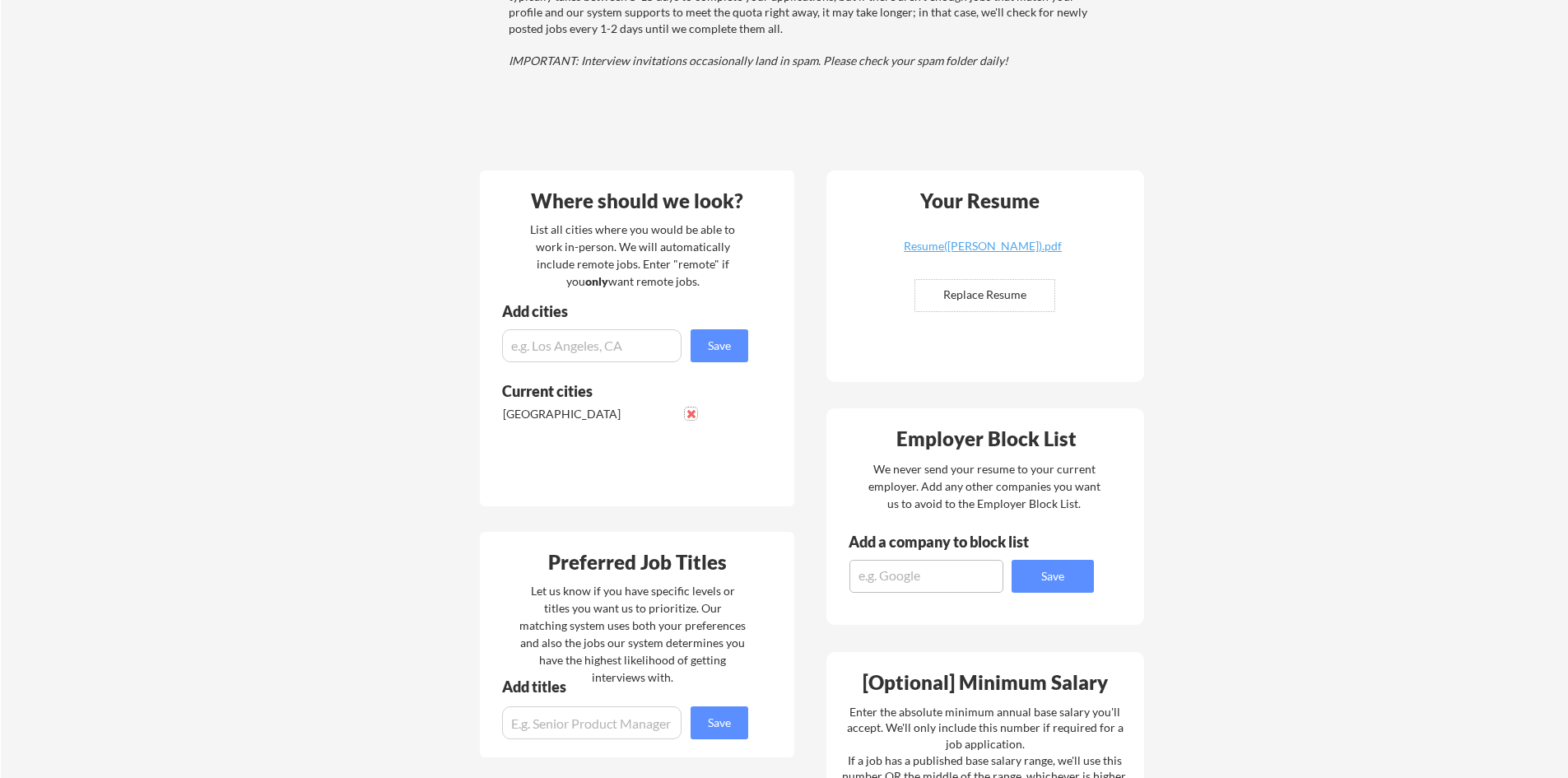
click at [689, 419] on button at bounding box center [691, 414] width 12 height 12
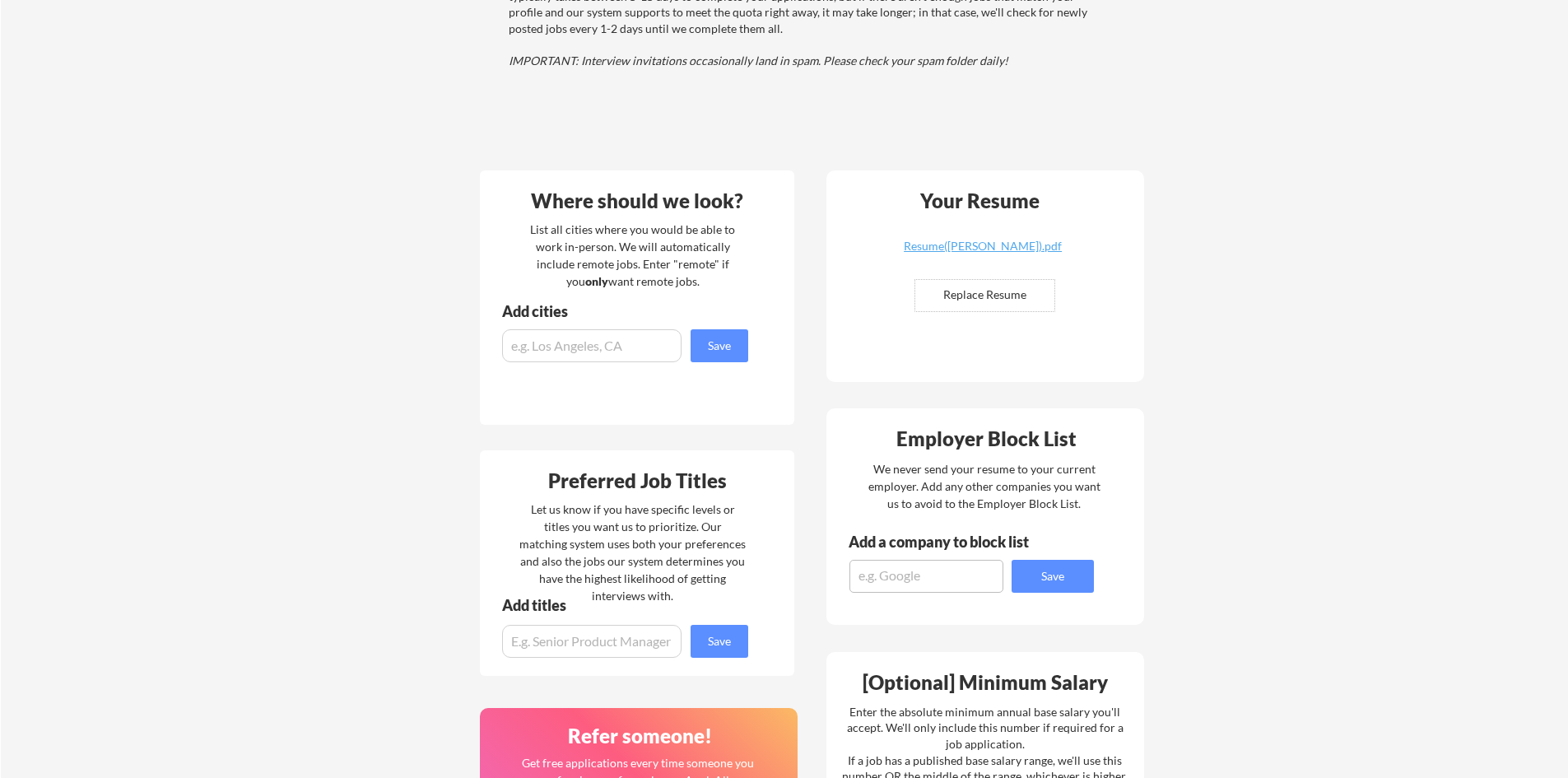
click at [600, 347] on input "input" at bounding box center [592, 346] width 179 height 33
type input "[GEOGRAPHIC_DATA]"
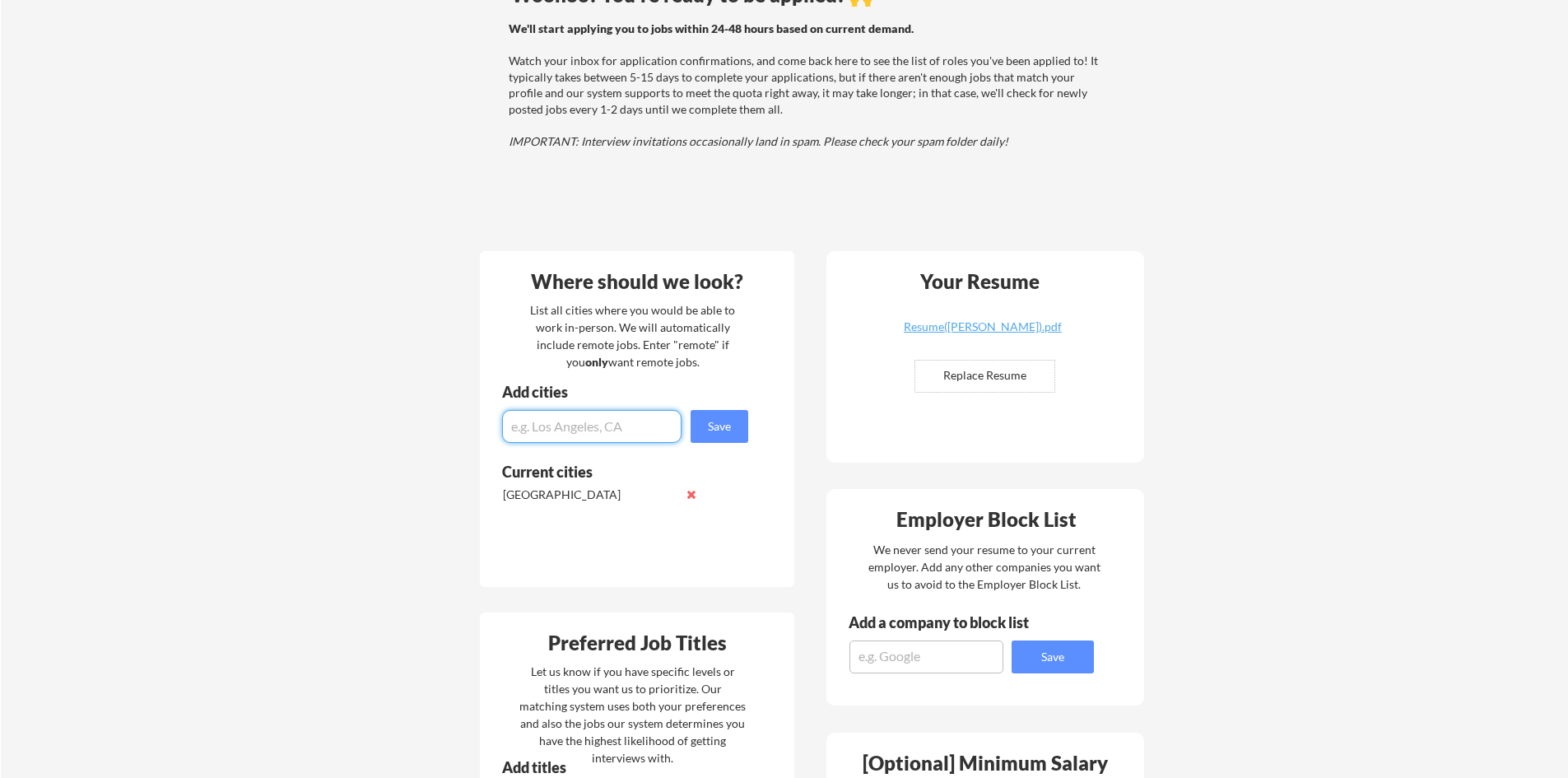
scroll to position [330, 0]
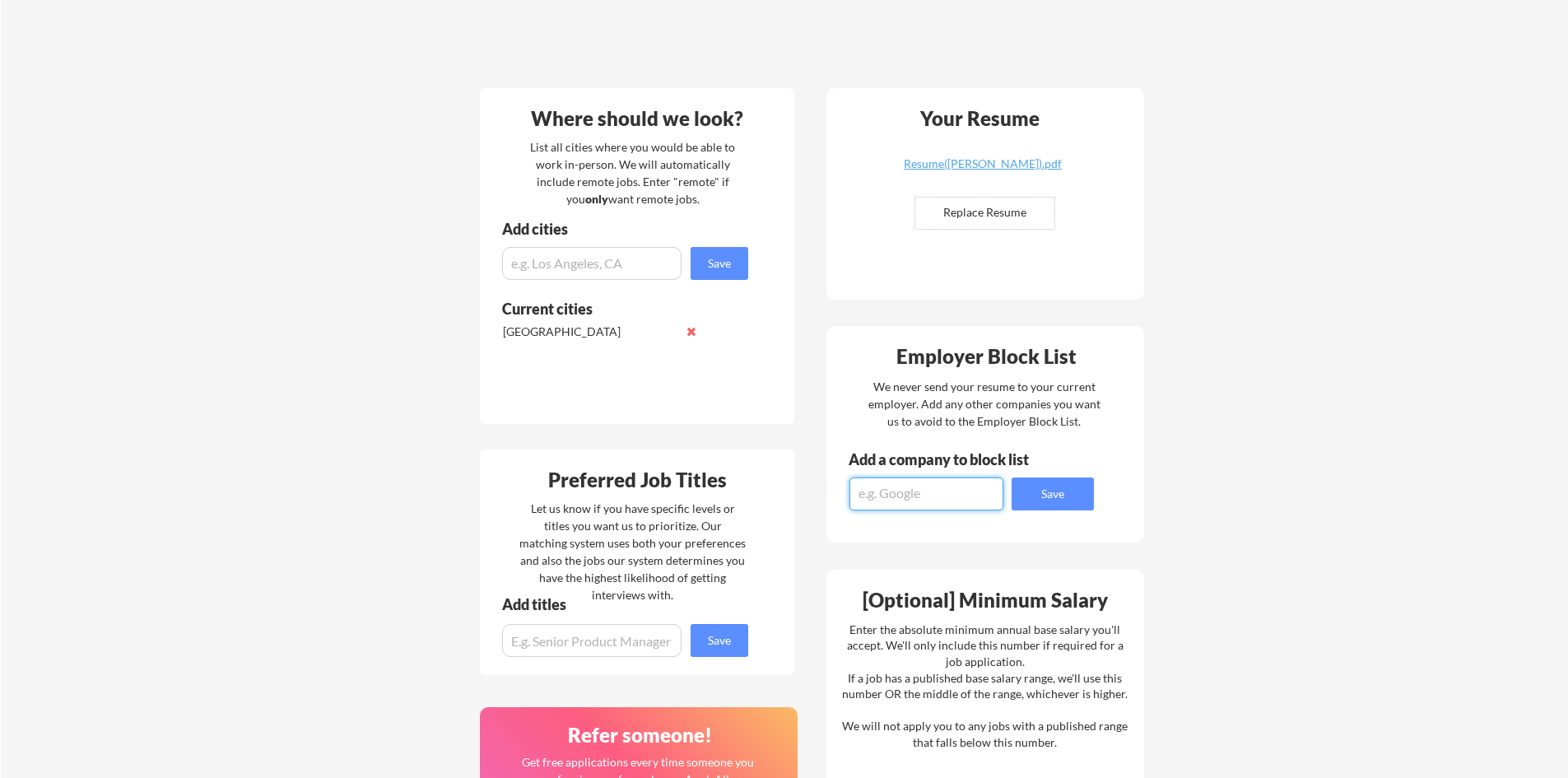
click at [964, 491] on textarea at bounding box center [926, 494] width 154 height 33
type textarea "G"
click at [633, 263] on input "input" at bounding box center [592, 264] width 179 height 33
type input "[GEOGRAPHIC_DATA]"
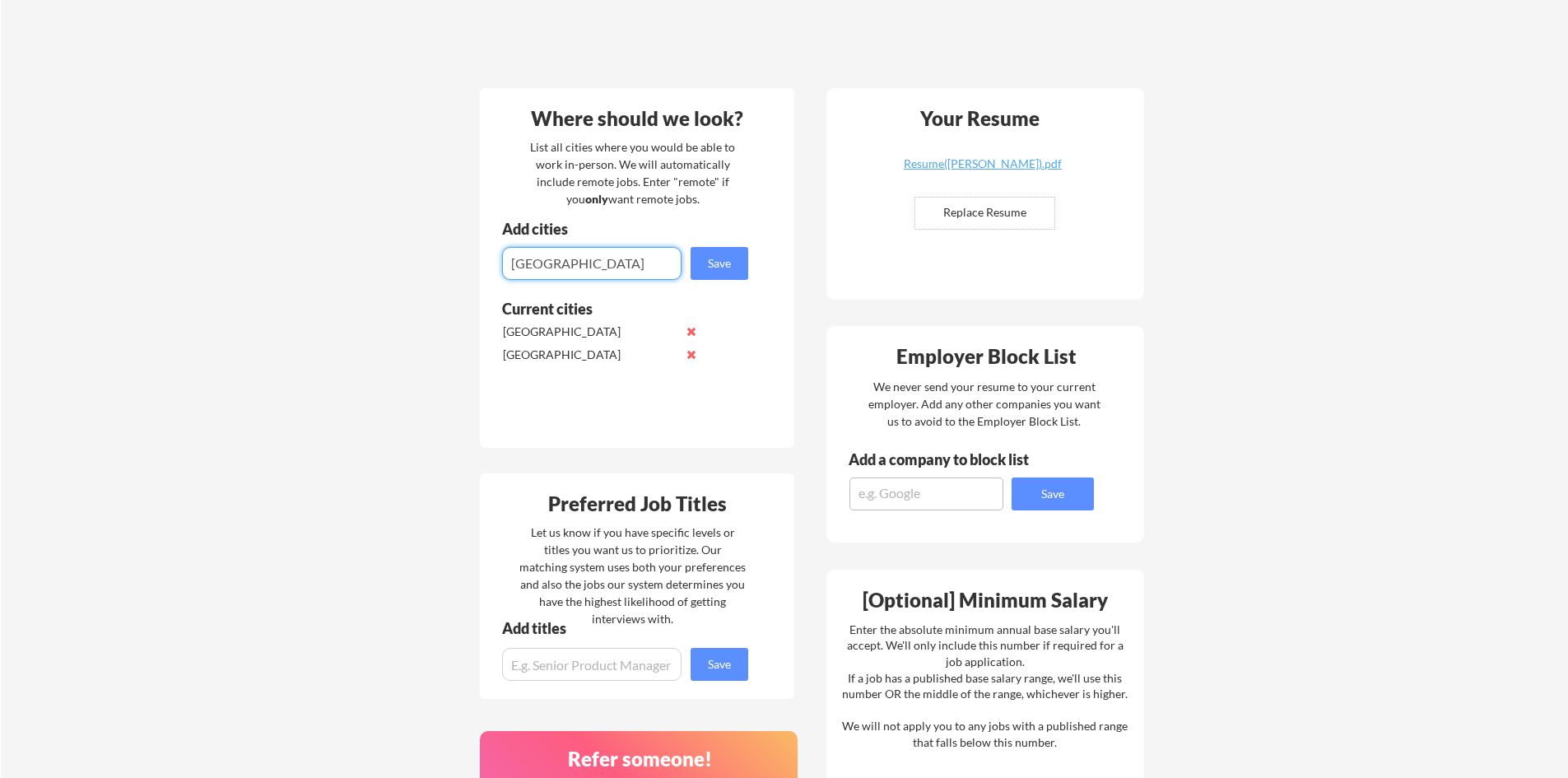
type input "[GEOGRAPHIC_DATA]"
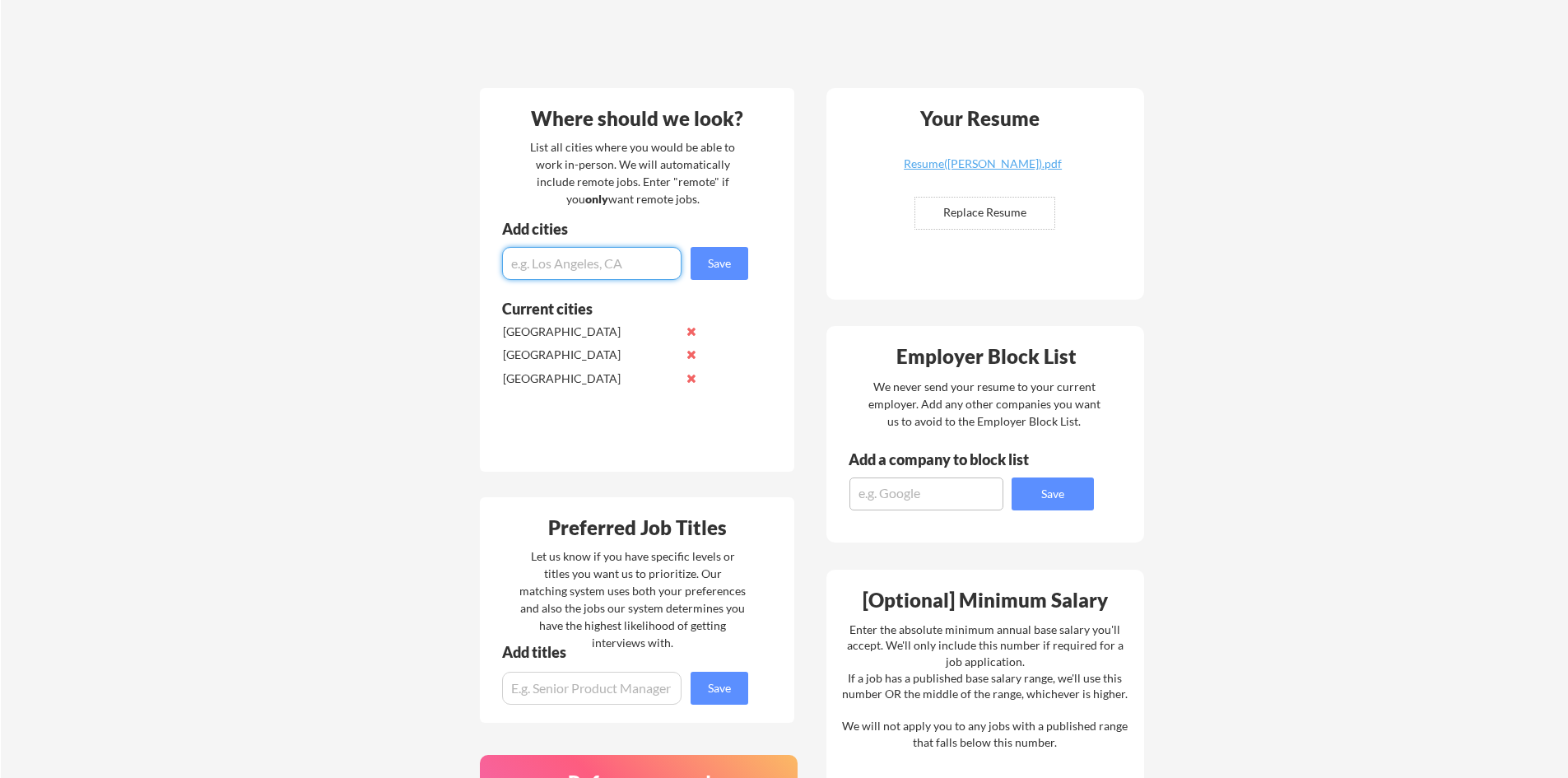
type input "A"
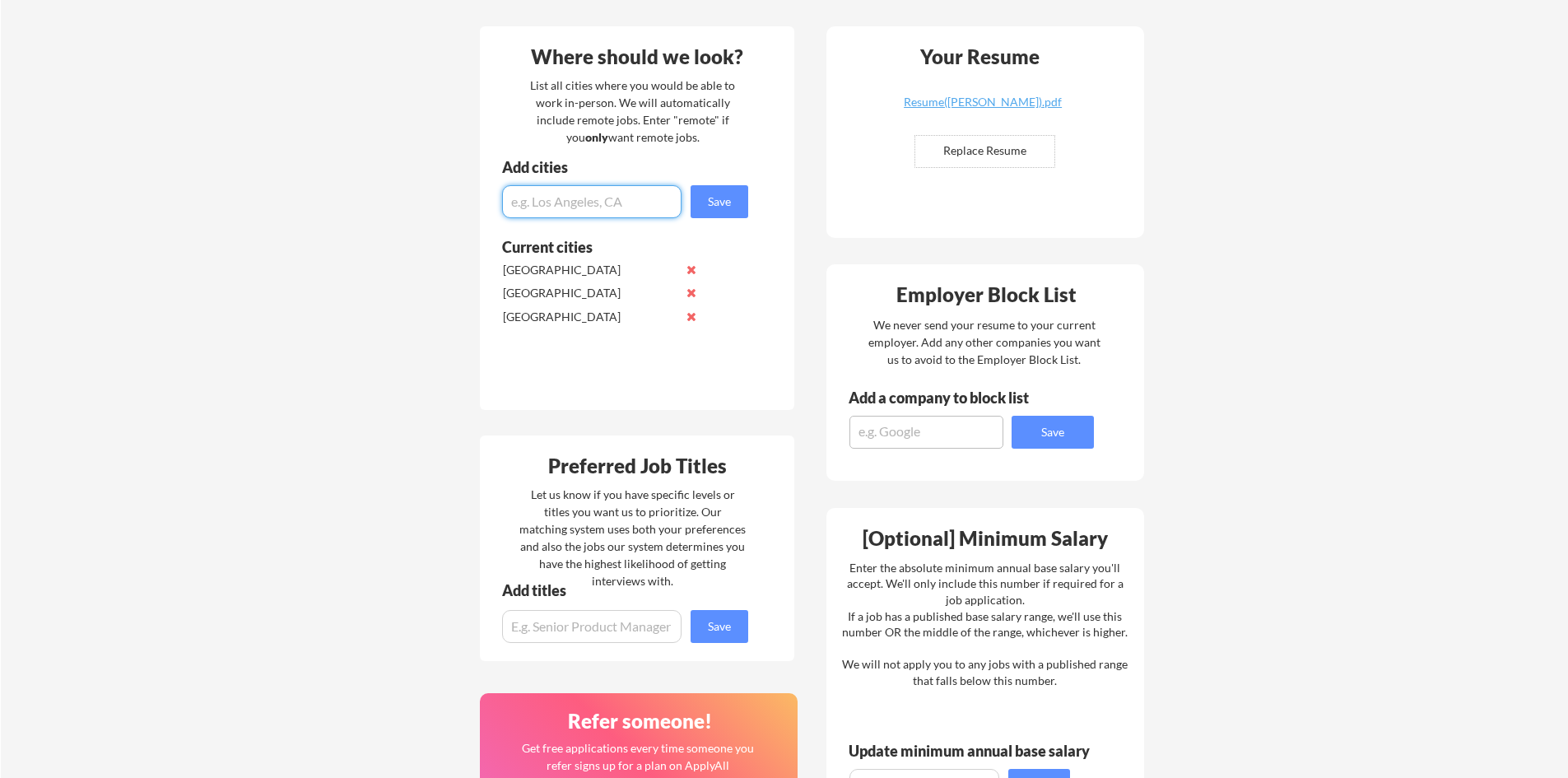
scroll to position [659, 0]
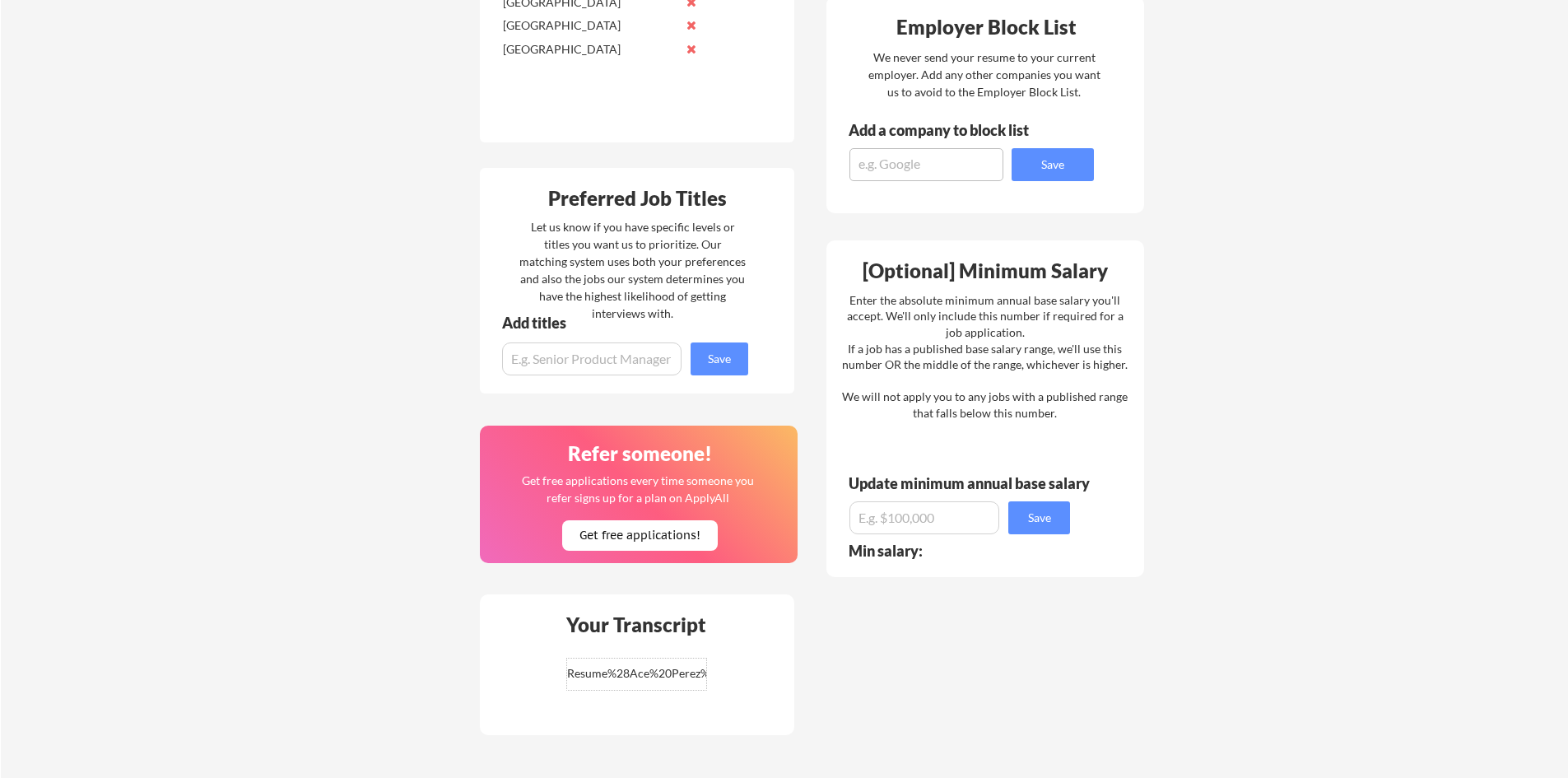
click at [648, 336] on div "Add titles" at bounding box center [618, 329] width 277 height 26
click at [657, 354] on input "input" at bounding box center [592, 359] width 179 height 33
type input "Production Engineer"
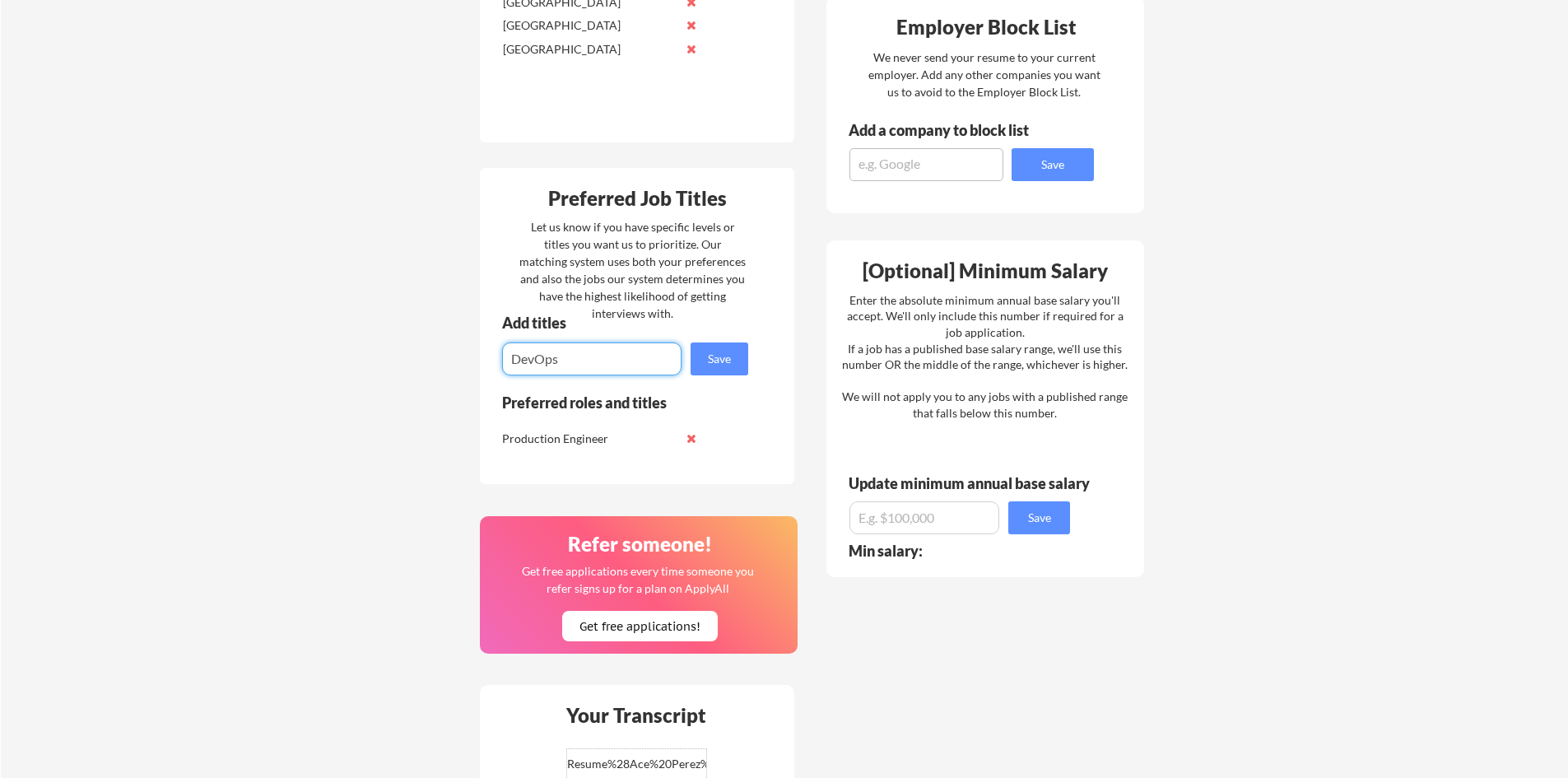
type input "DevOps"
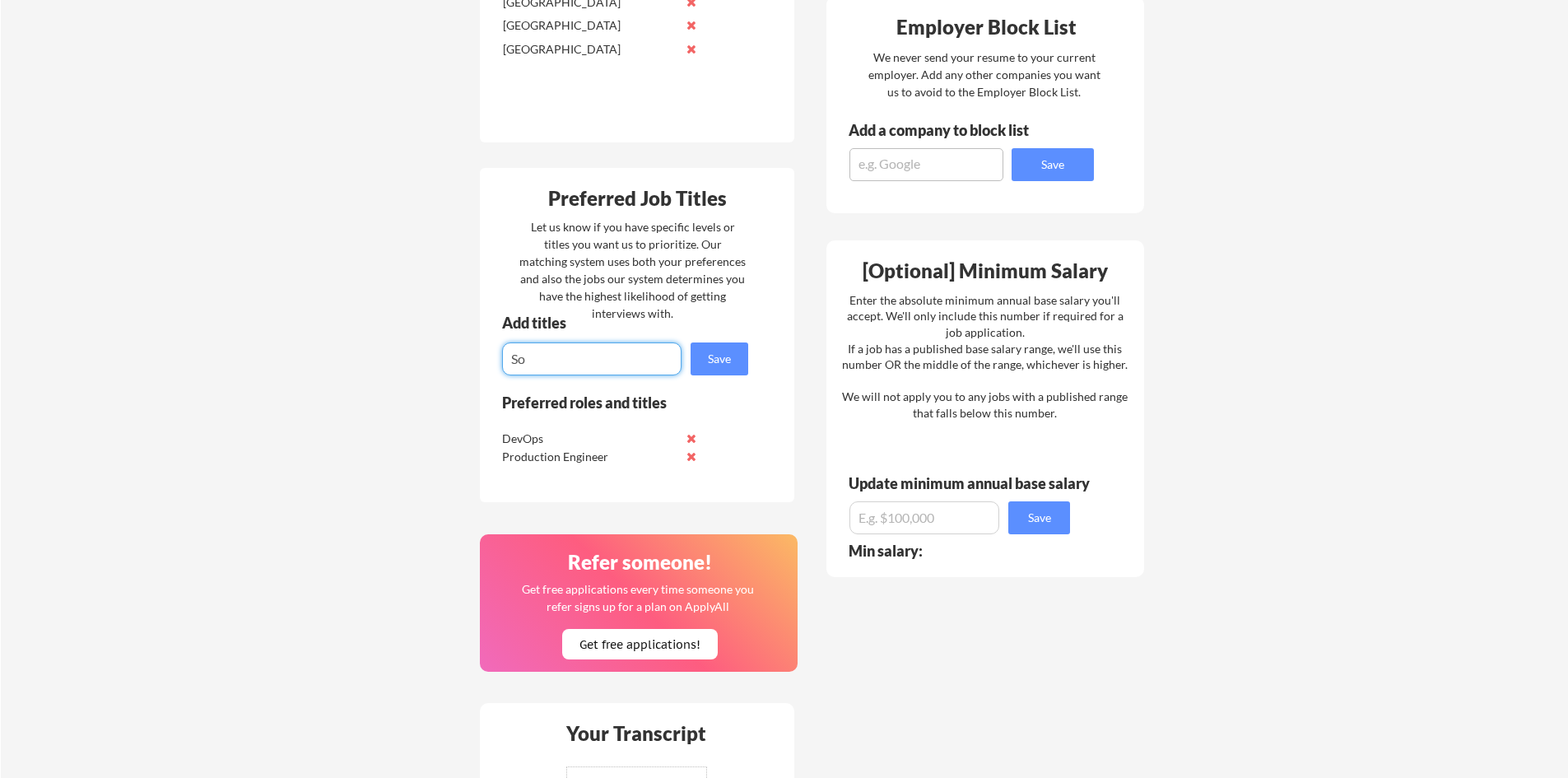
type input "S"
type input "Site Reliability Engineer"
click at [732, 361] on button "Save" at bounding box center [719, 359] width 58 height 33
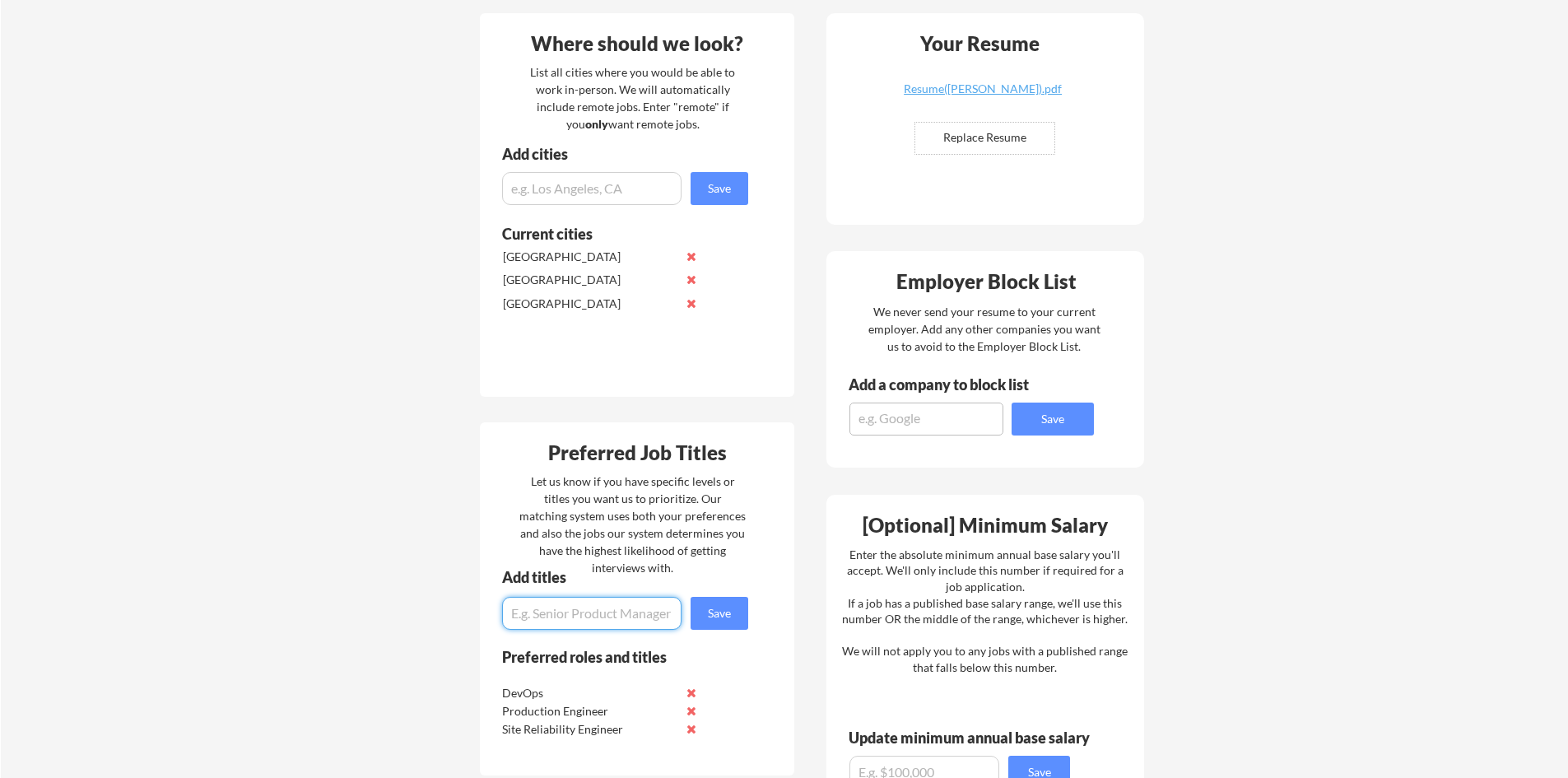
scroll to position [0, 0]
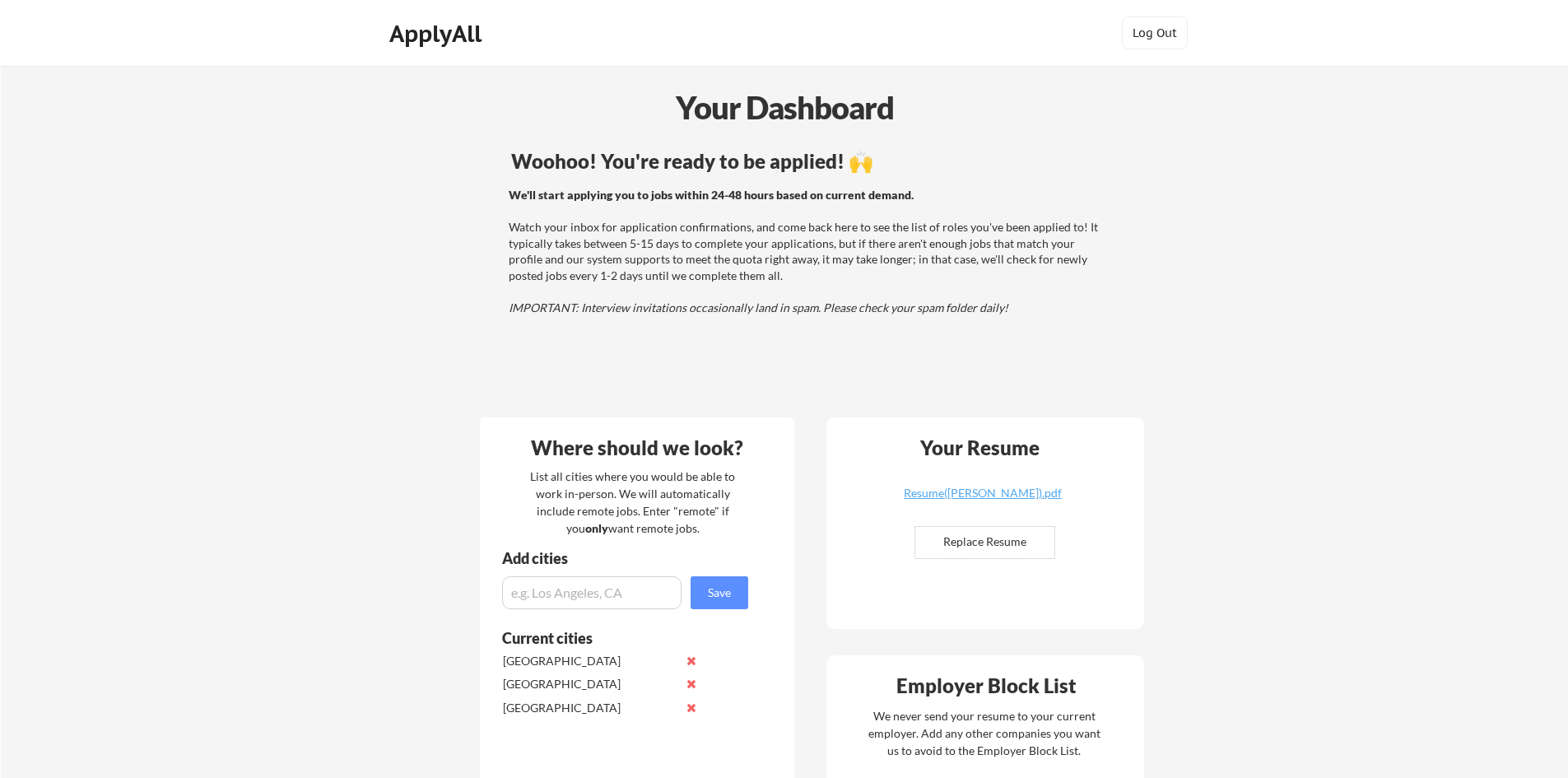
click at [406, 44] on div "ApplyAll" at bounding box center [438, 34] width 97 height 28
click at [430, 11] on div "ApplyAll Log Out" at bounding box center [784, 33] width 1568 height 67
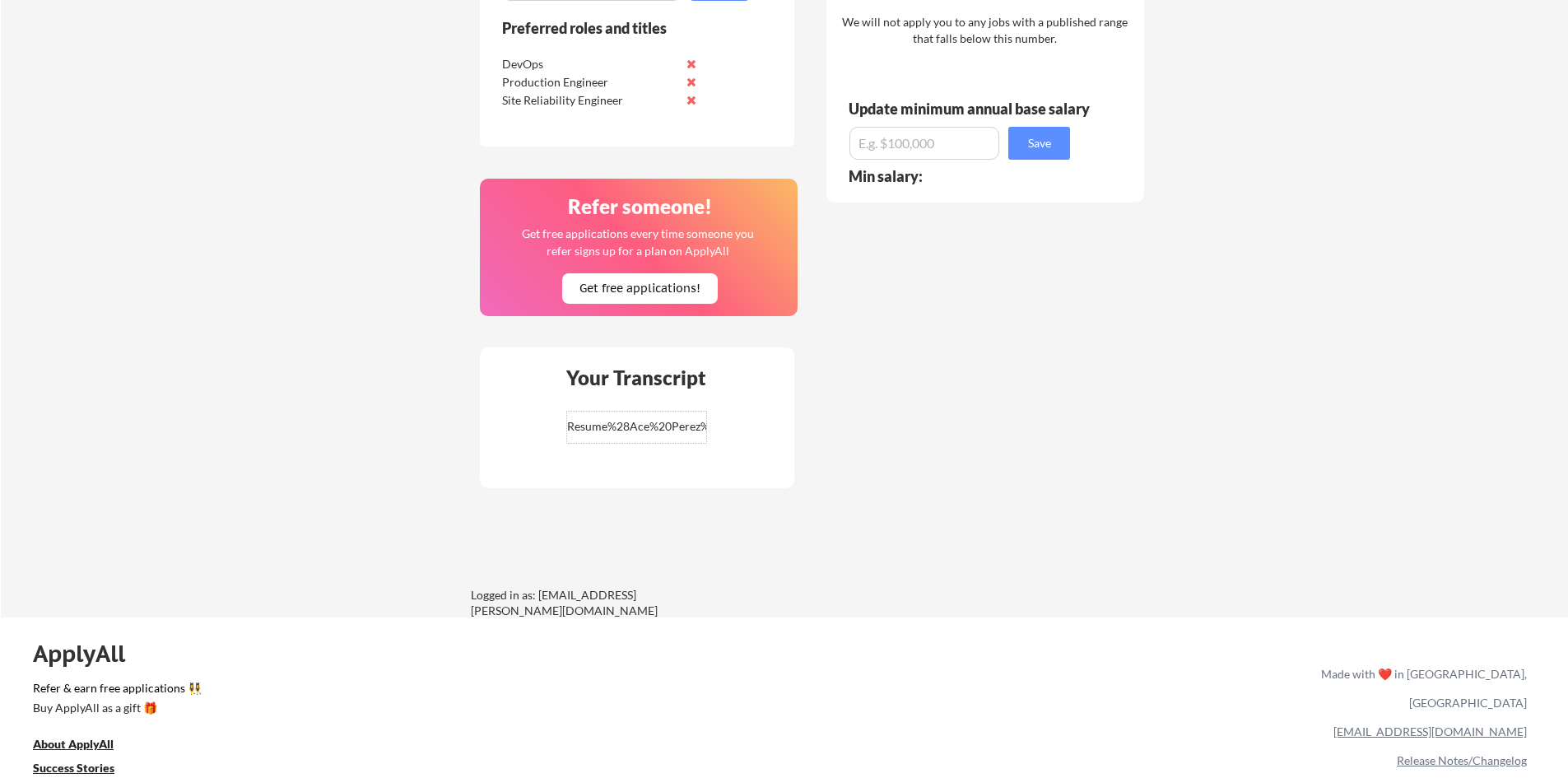
scroll to position [1135, 0]
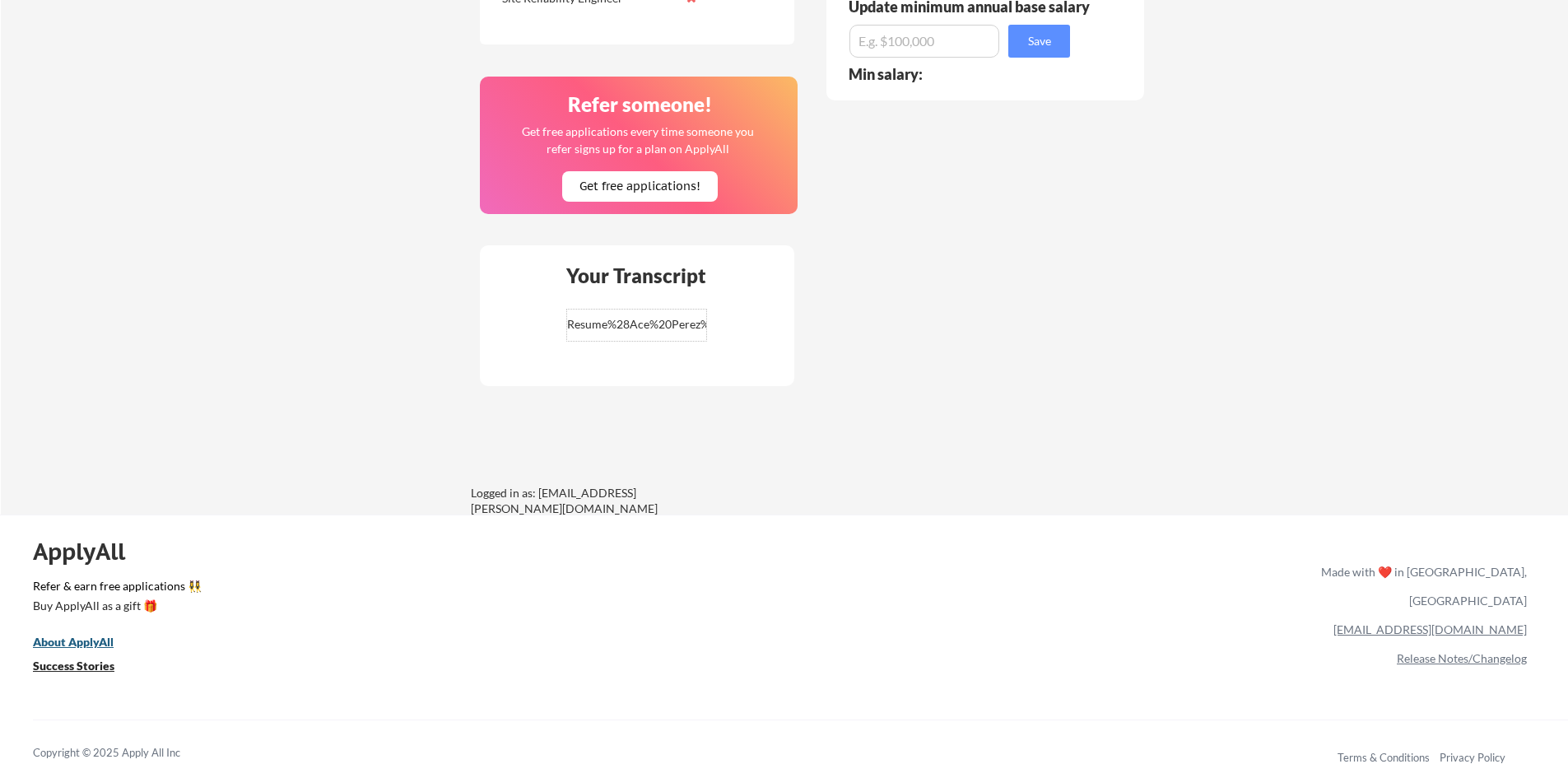
click at [68, 639] on u "About ApplyAll" at bounding box center [73, 642] width 80 height 14
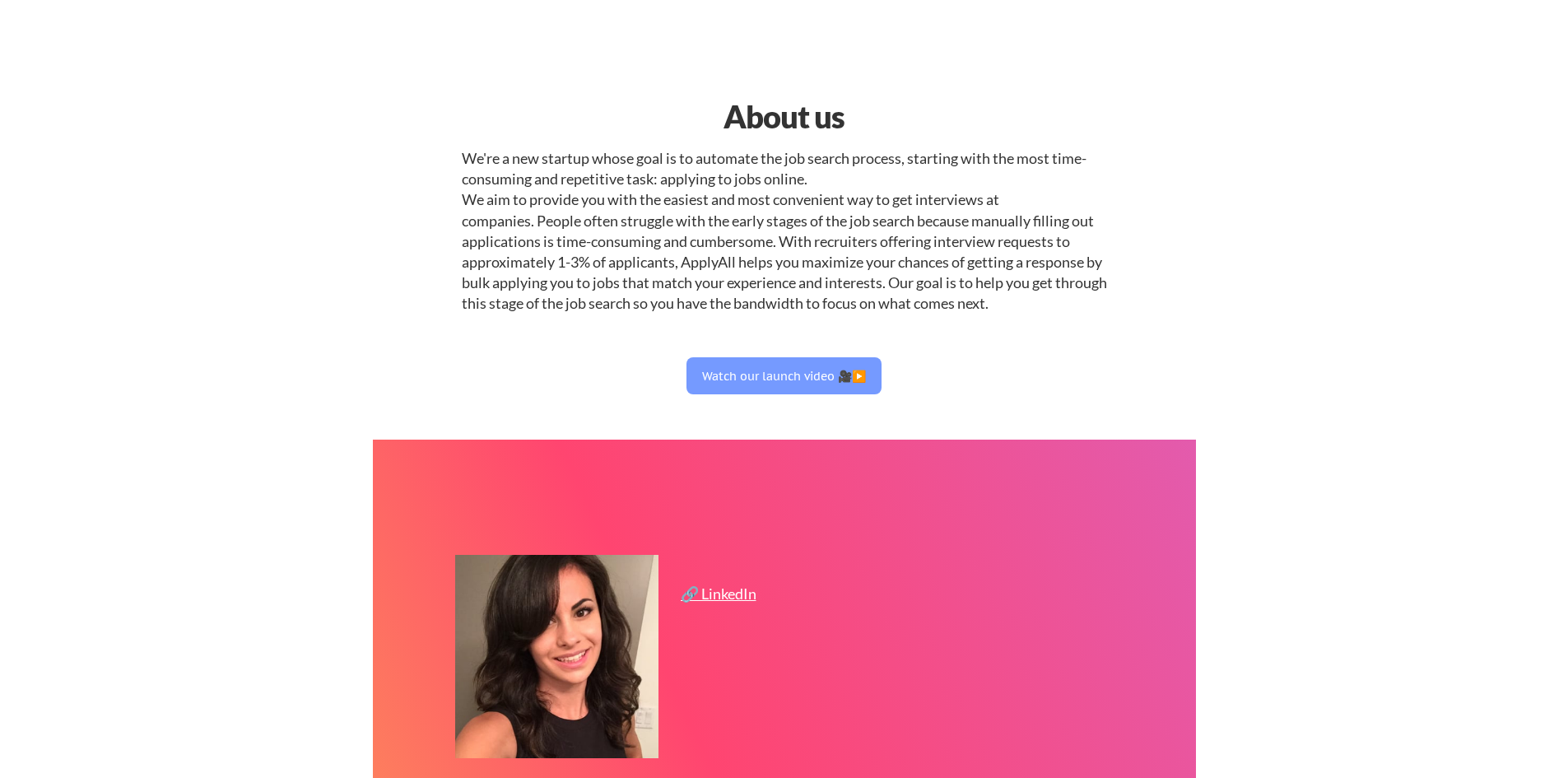
select select ""engineering""
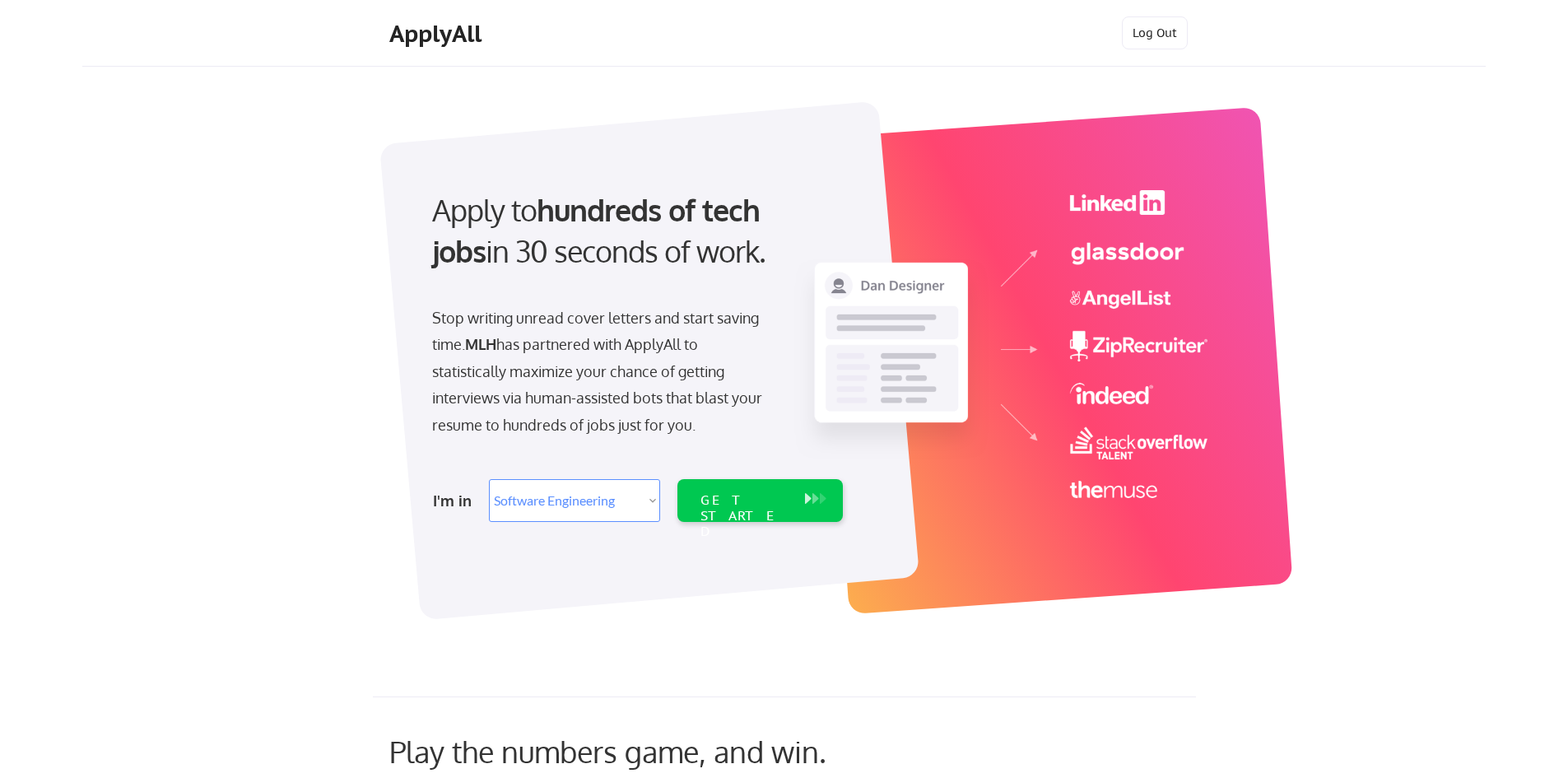
select select ""engineering""
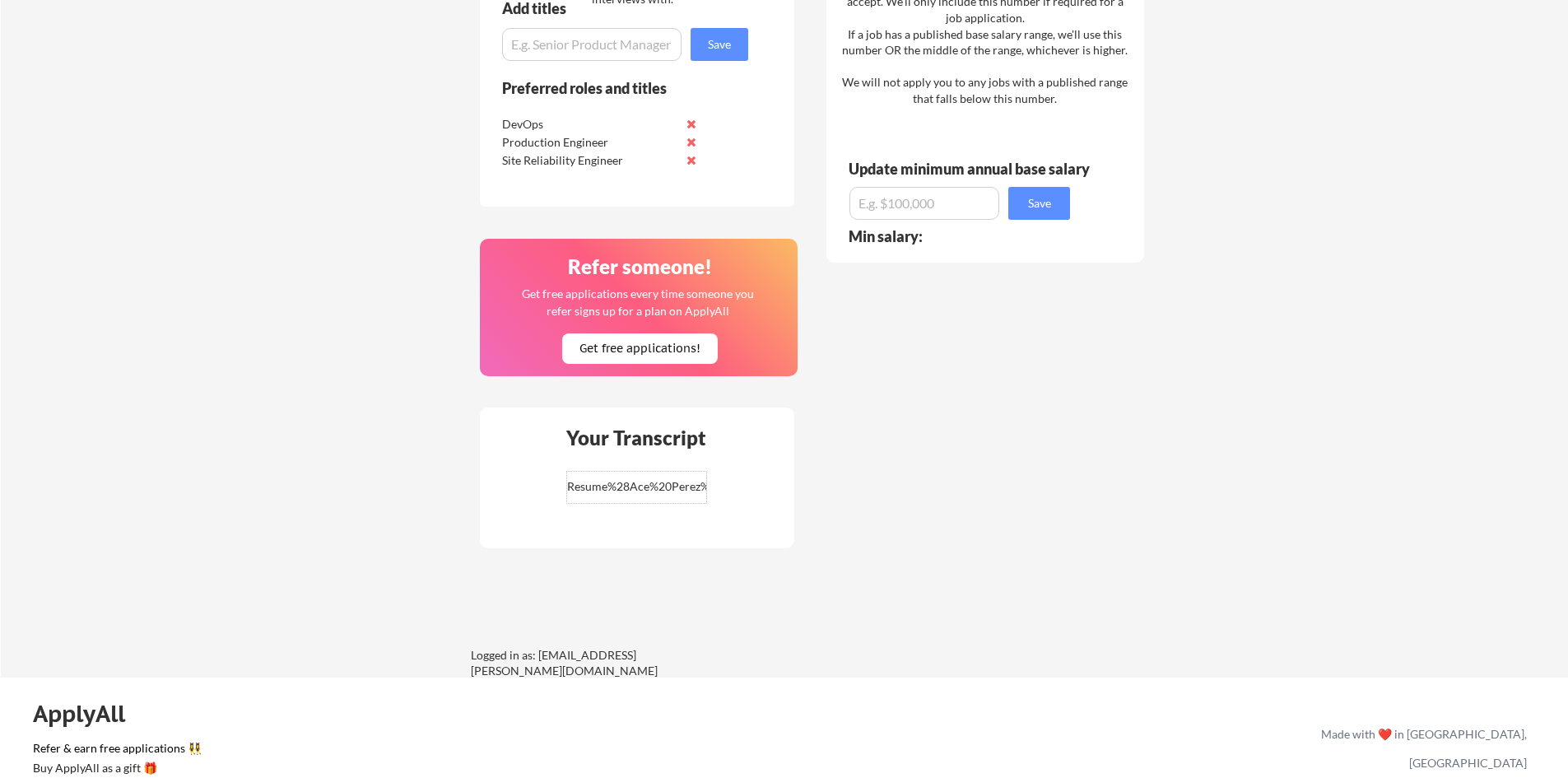
scroll to position [988, 0]
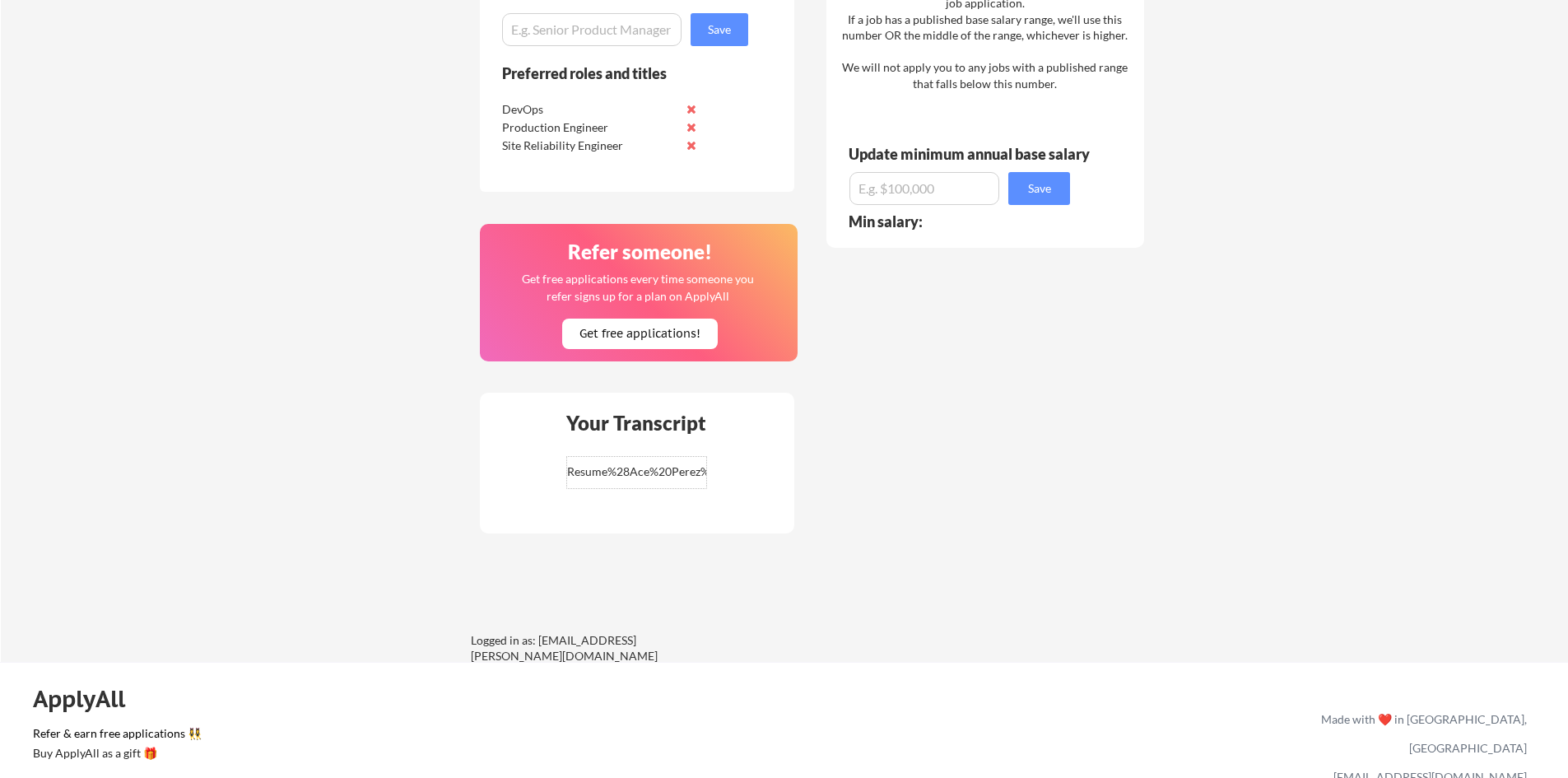
click at [625, 471] on input "file" at bounding box center [637, 473] width 139 height 31
click at [656, 476] on input "file" at bounding box center [637, 473] width 139 height 31
type input "C:\fakepath\Transcript.png"
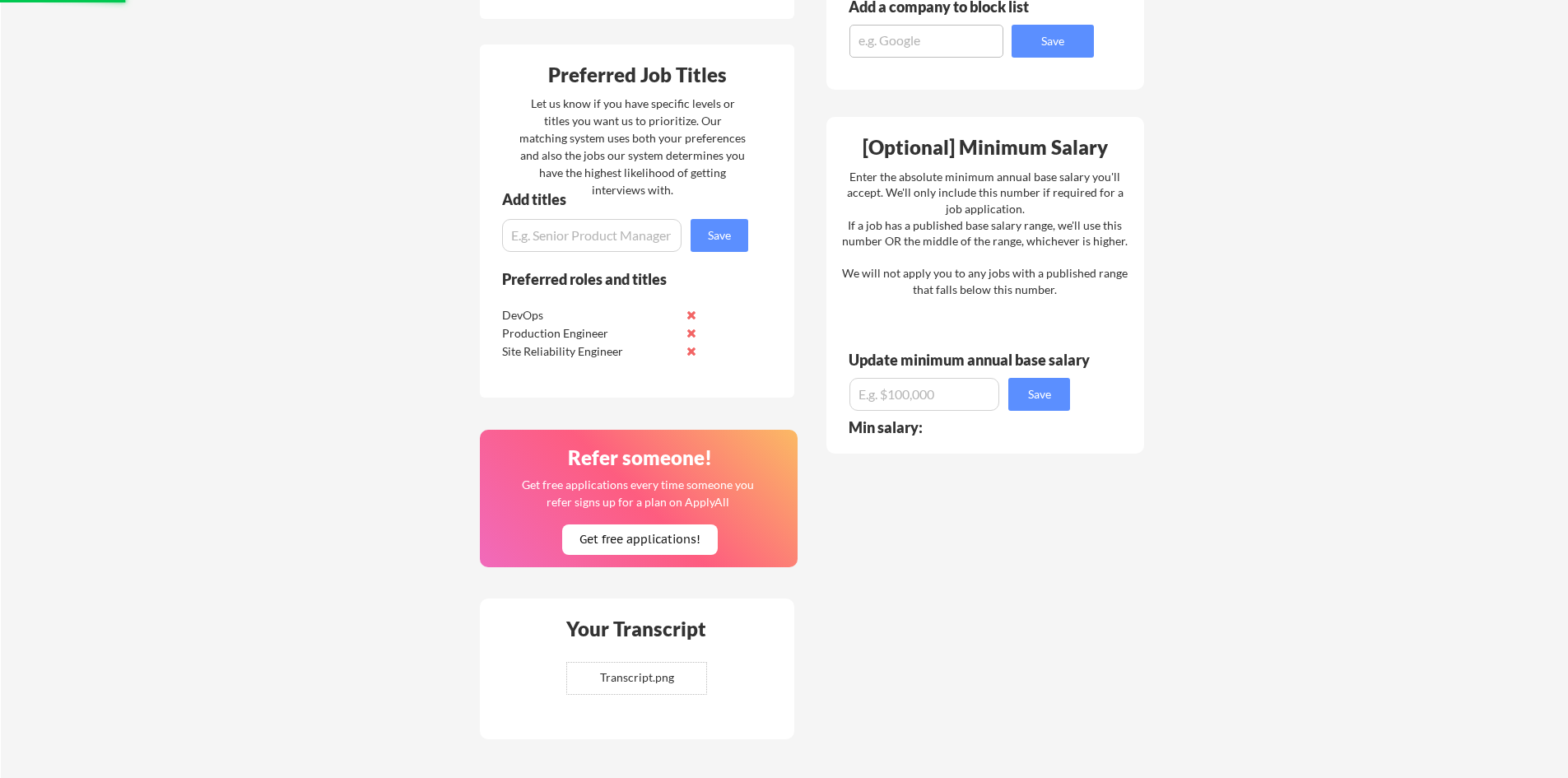
scroll to position [742, 0]
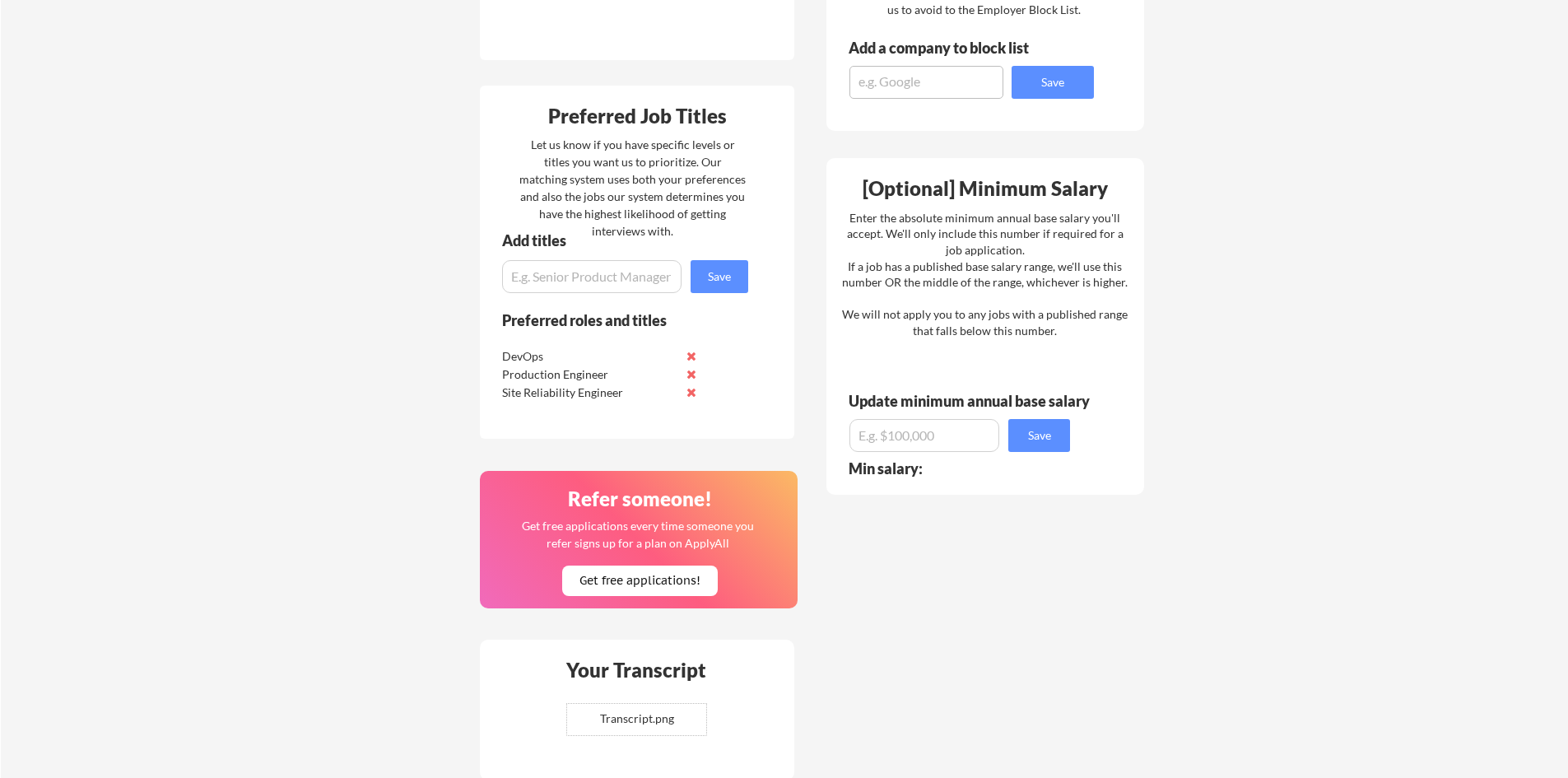
click at [639, 723] on input "file" at bounding box center [637, 720] width 139 height 31
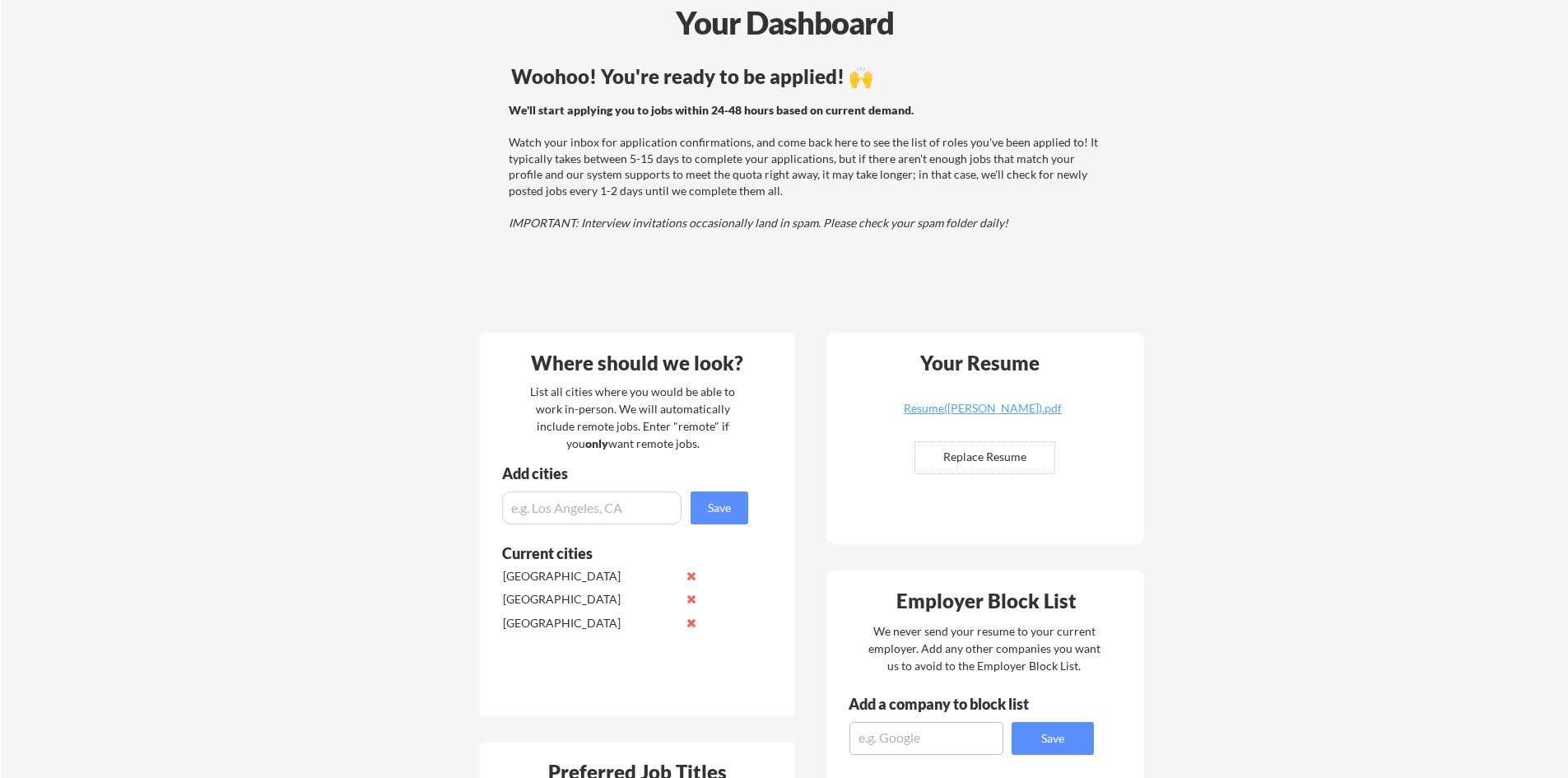
scroll to position [82, 0]
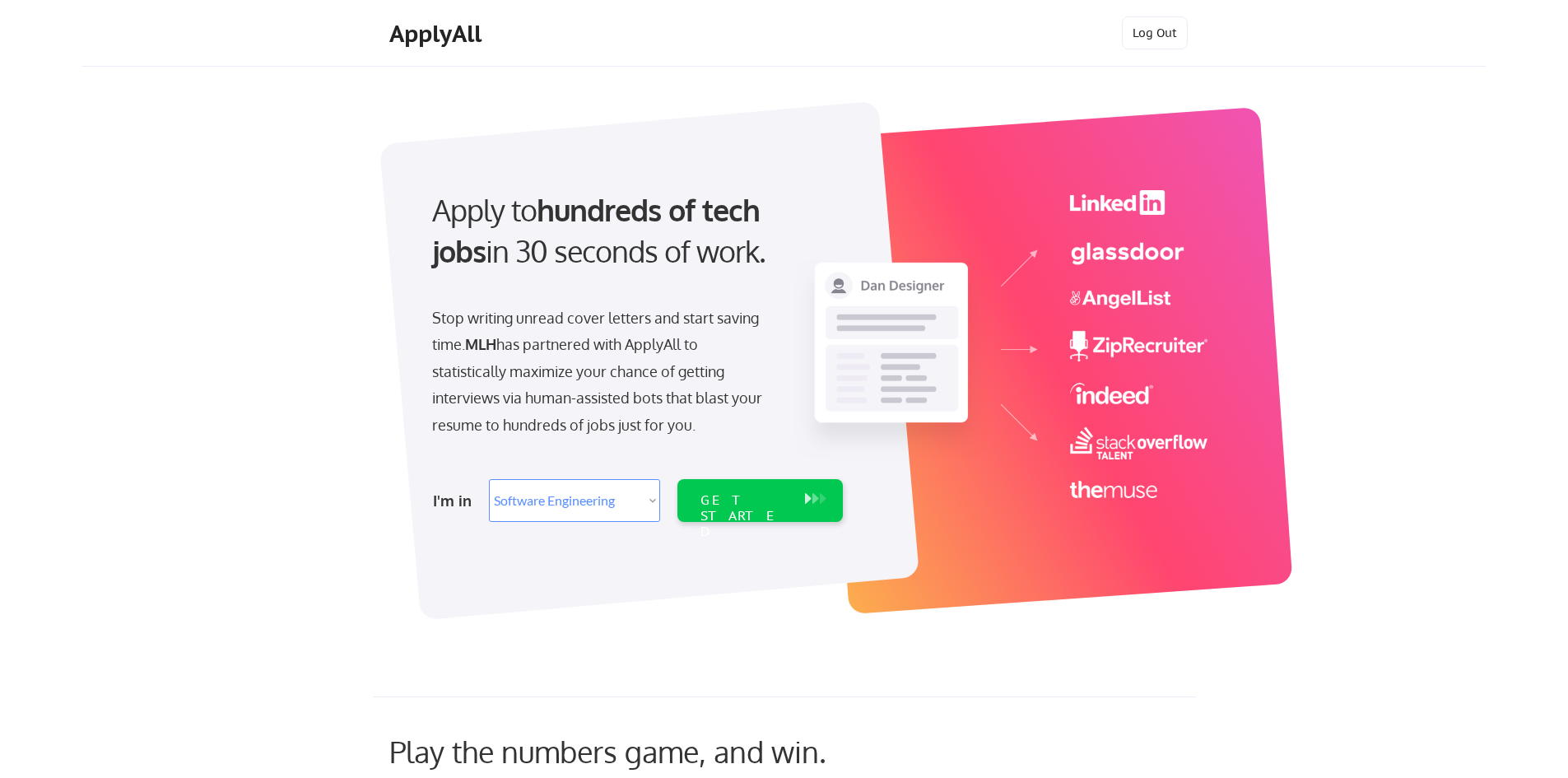
select select ""engineering""
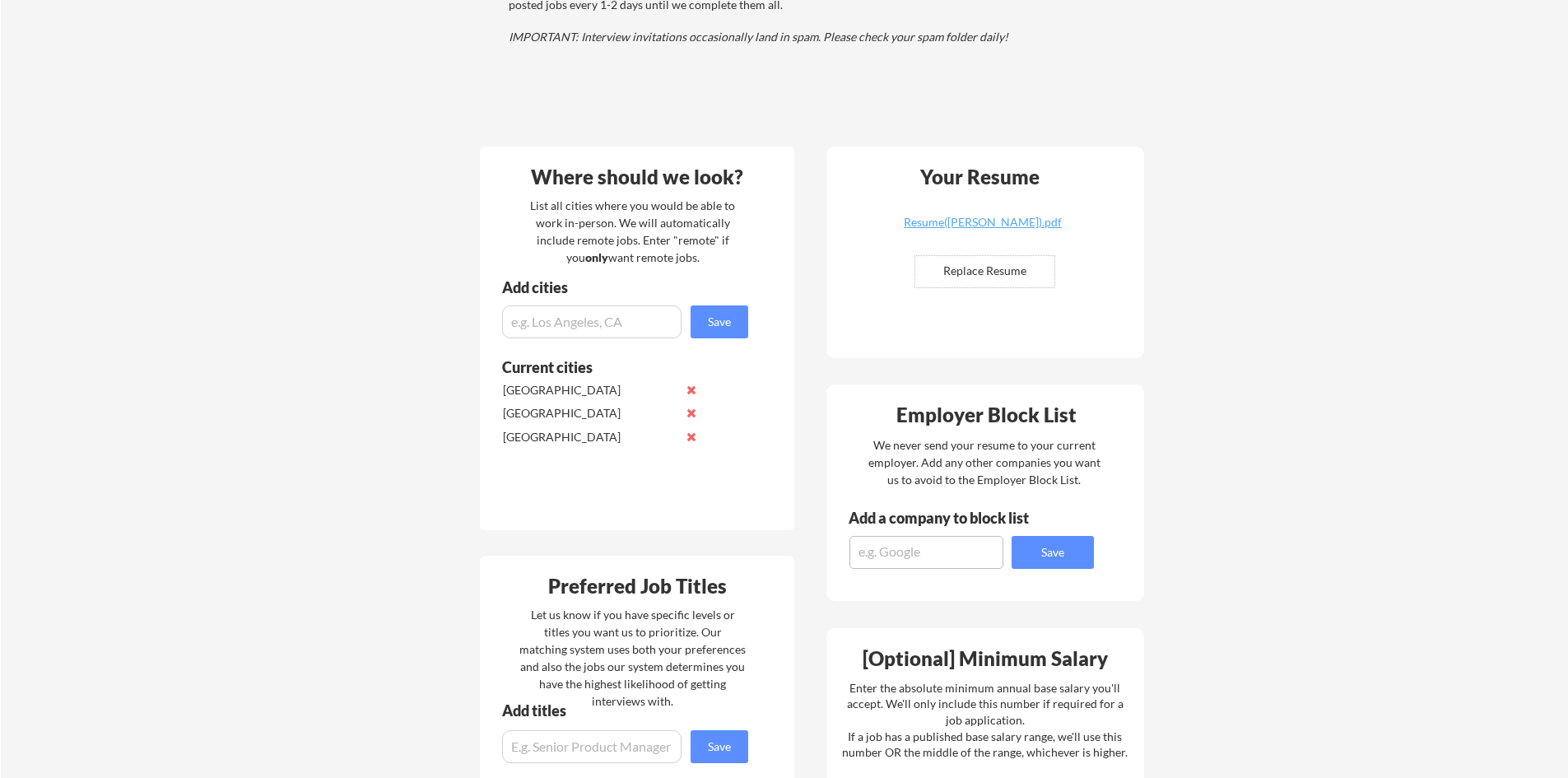
scroll to position [230, 0]
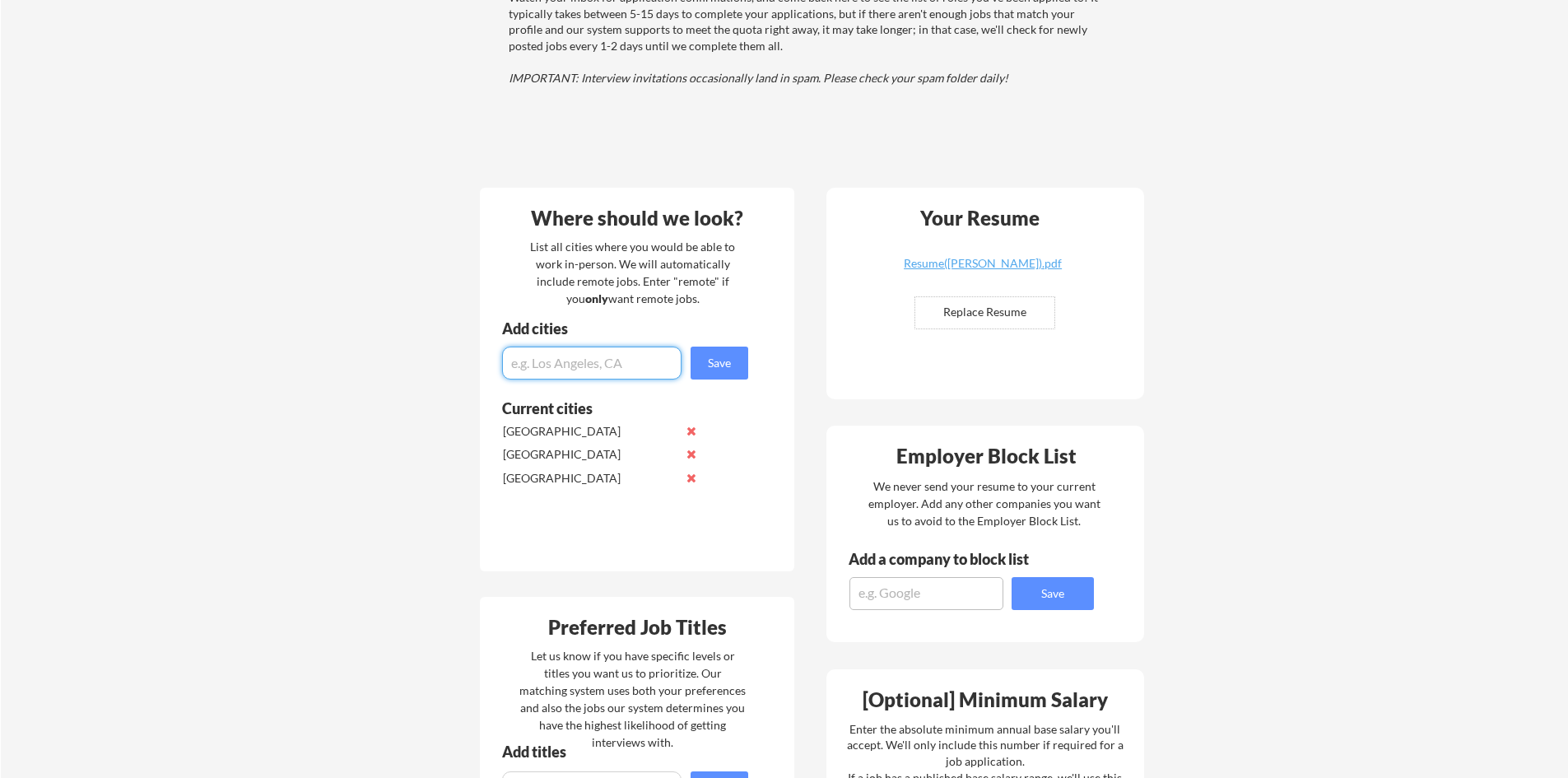
click at [606, 372] on input "input" at bounding box center [592, 363] width 179 height 33
type input "[GEOGRAPHIC_DATA]"
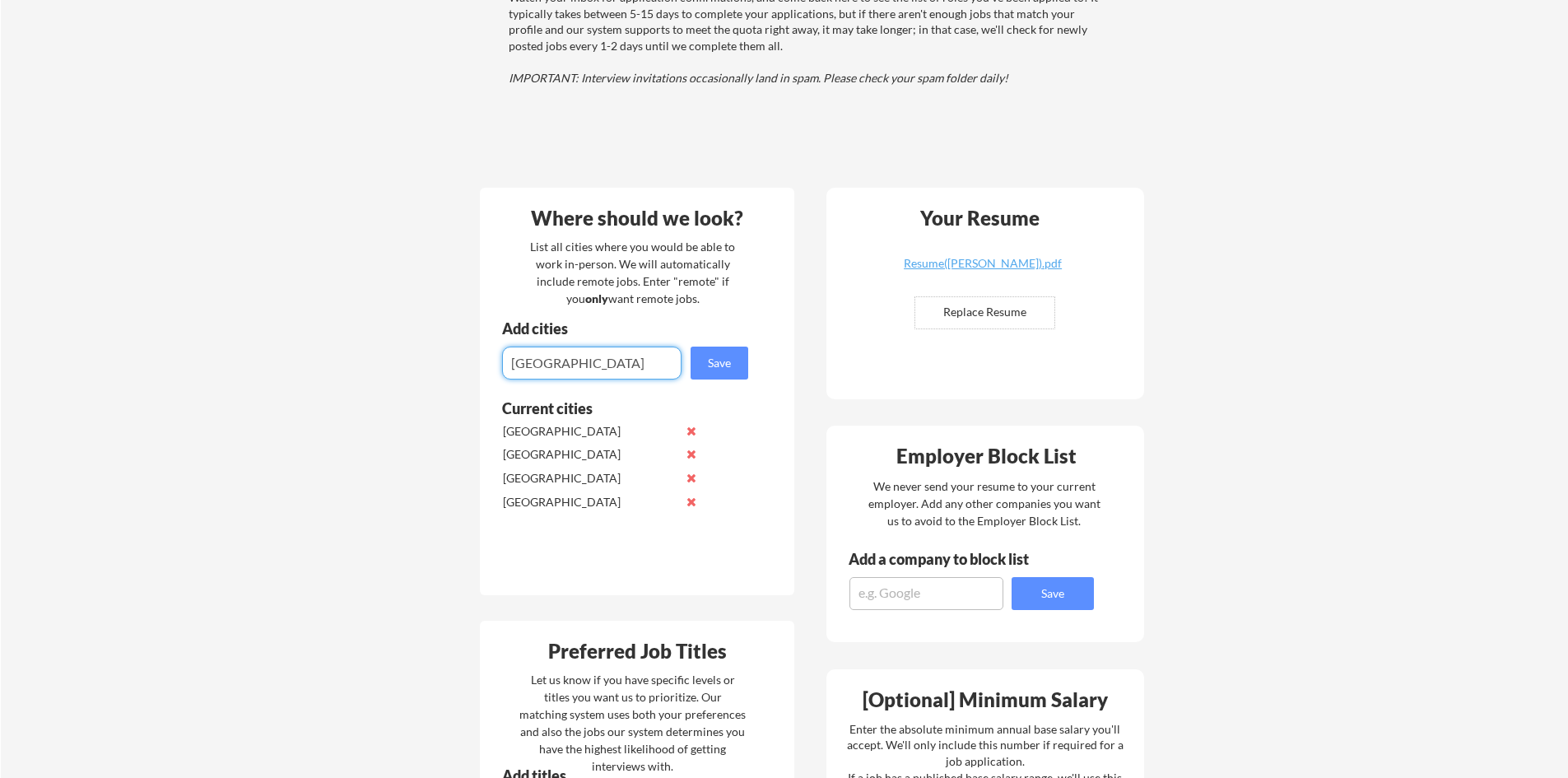
type input "[GEOGRAPHIC_DATA]"
